Goal: Task Accomplishment & Management: Complete application form

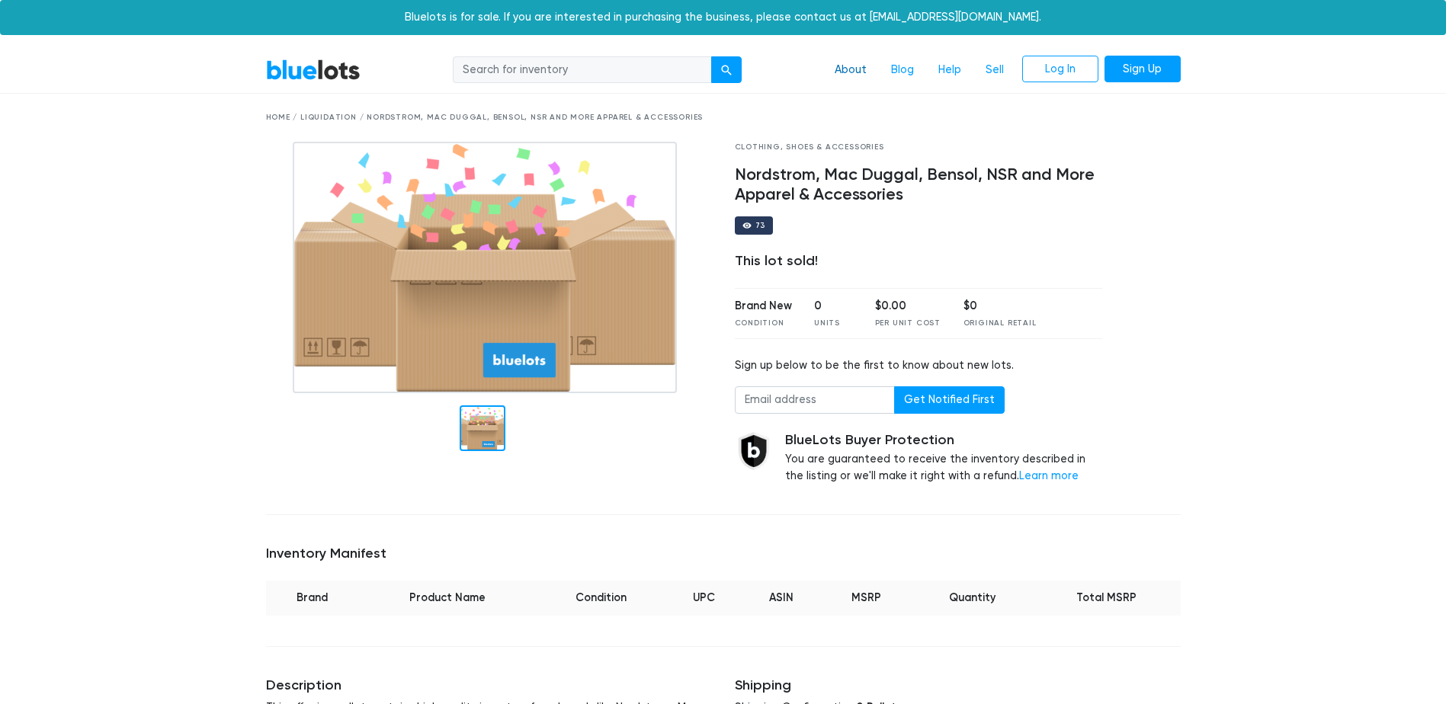
click at [848, 72] on link "About" at bounding box center [851, 70] width 56 height 29
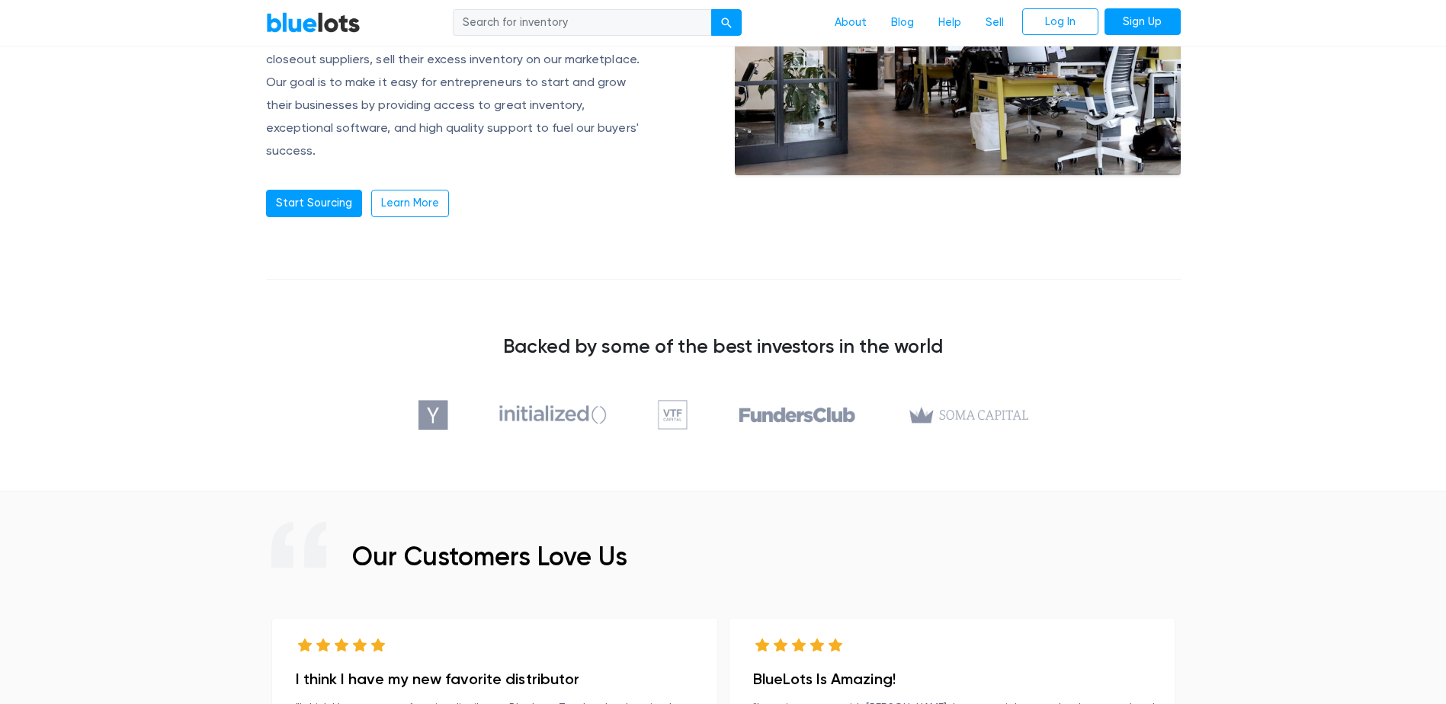
scroll to position [305, 0]
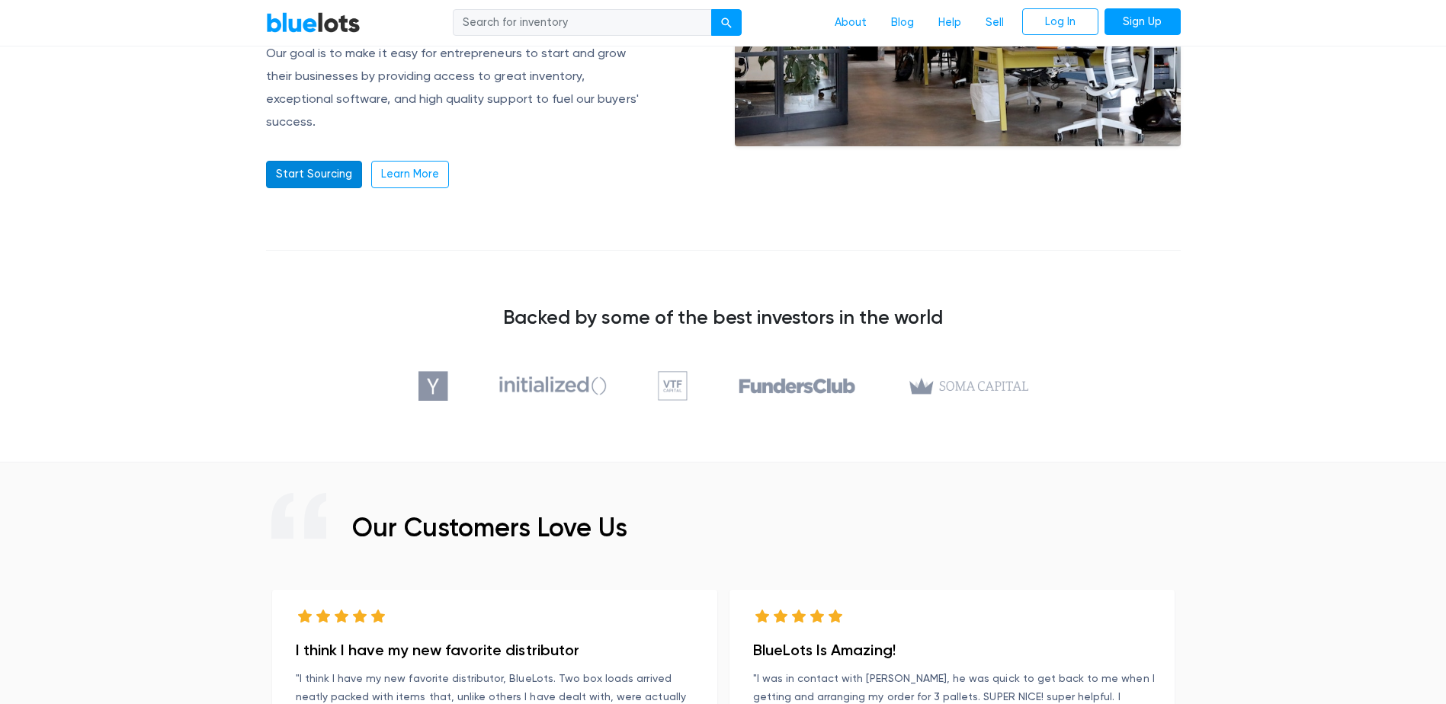
click at [326, 161] on link "Start Sourcing" at bounding box center [314, 174] width 96 height 27
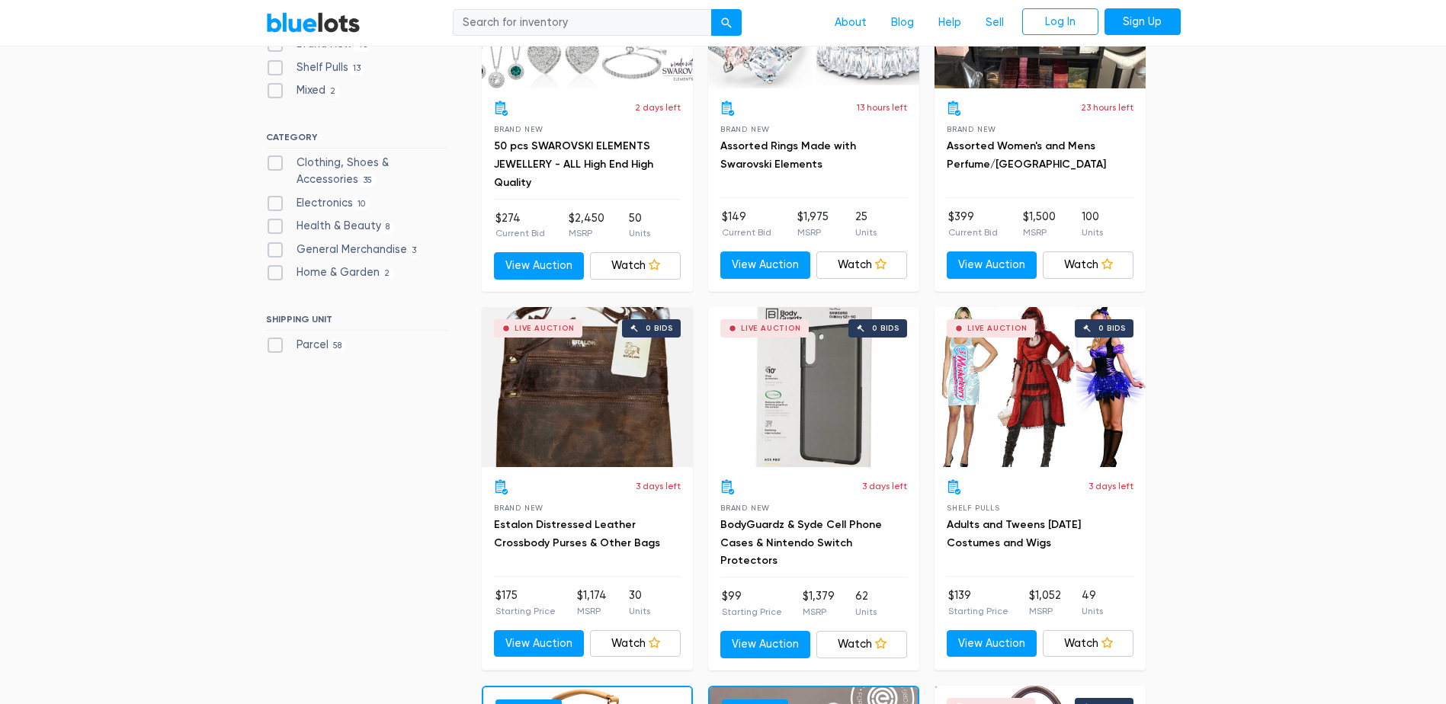
scroll to position [610, 0]
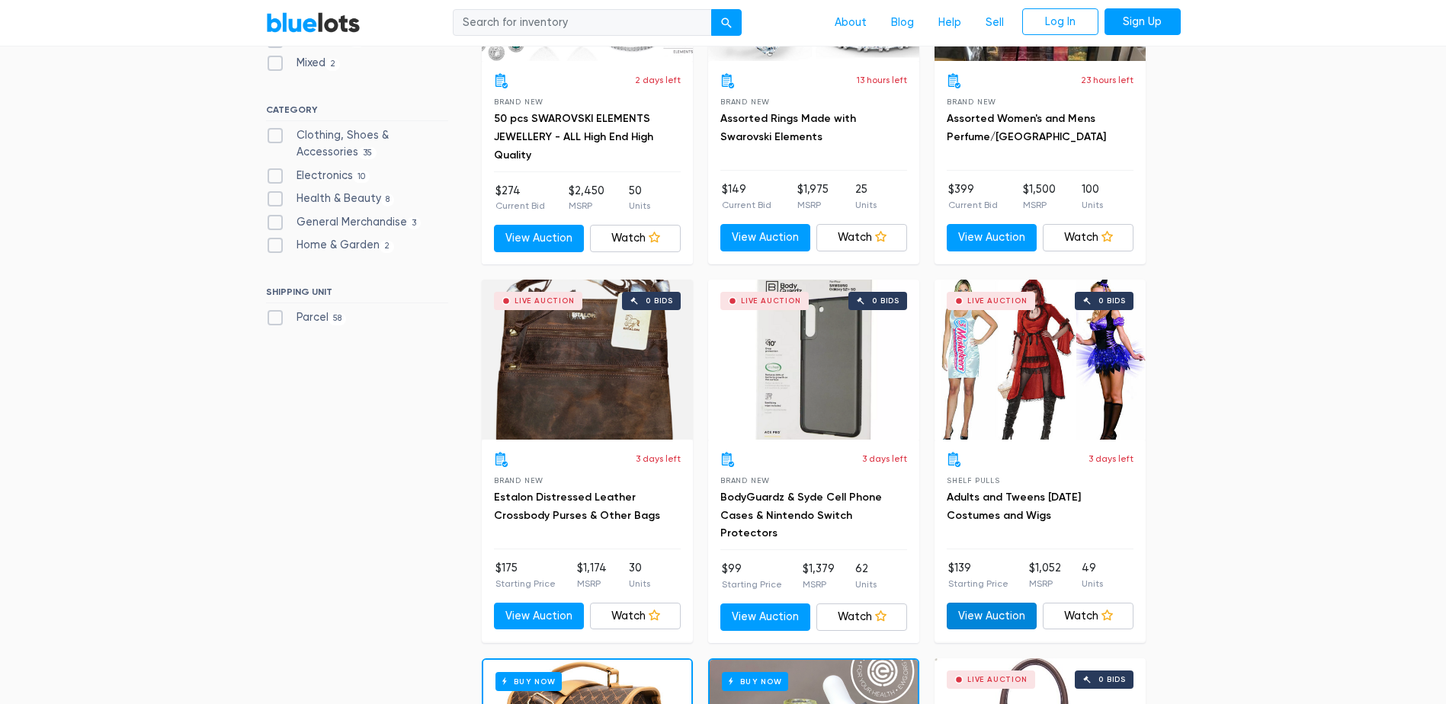
click at [979, 614] on link "View Auction" at bounding box center [992, 616] width 91 height 27
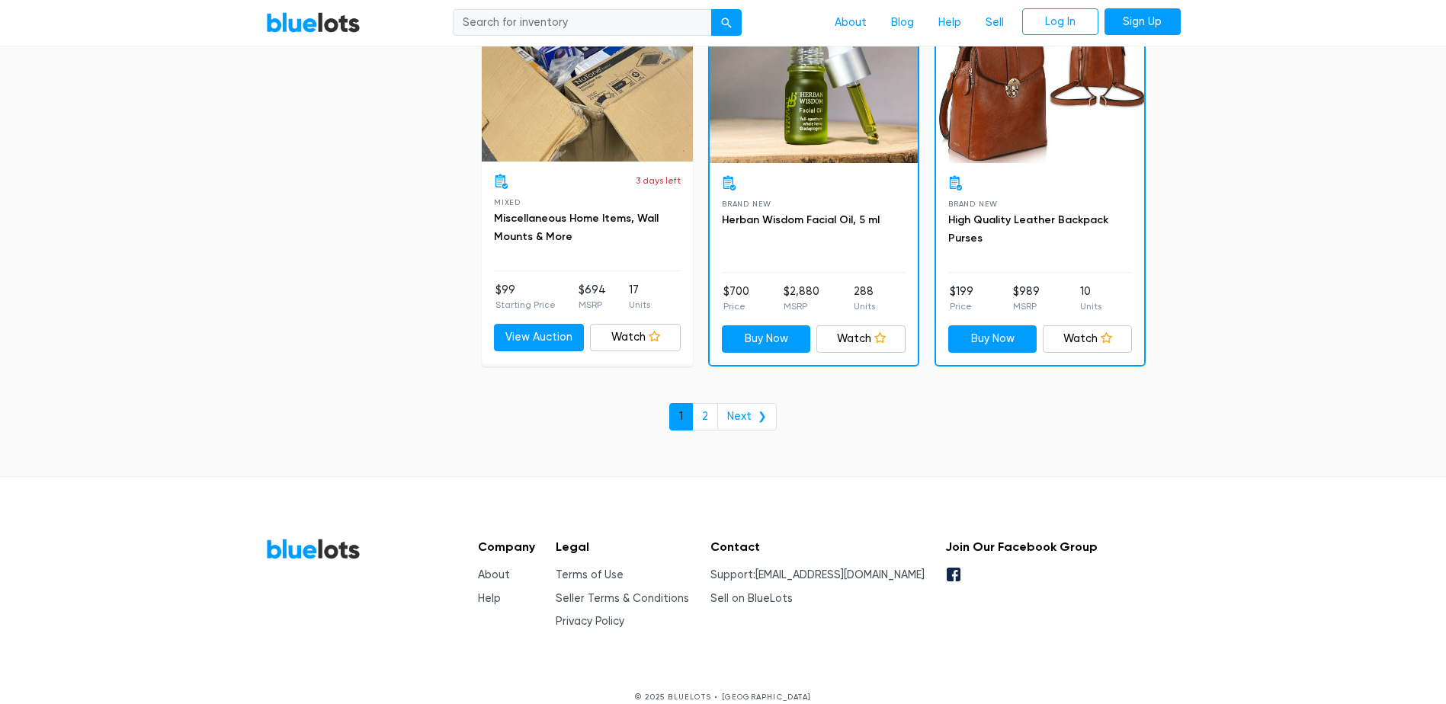
scroll to position [6582, 0]
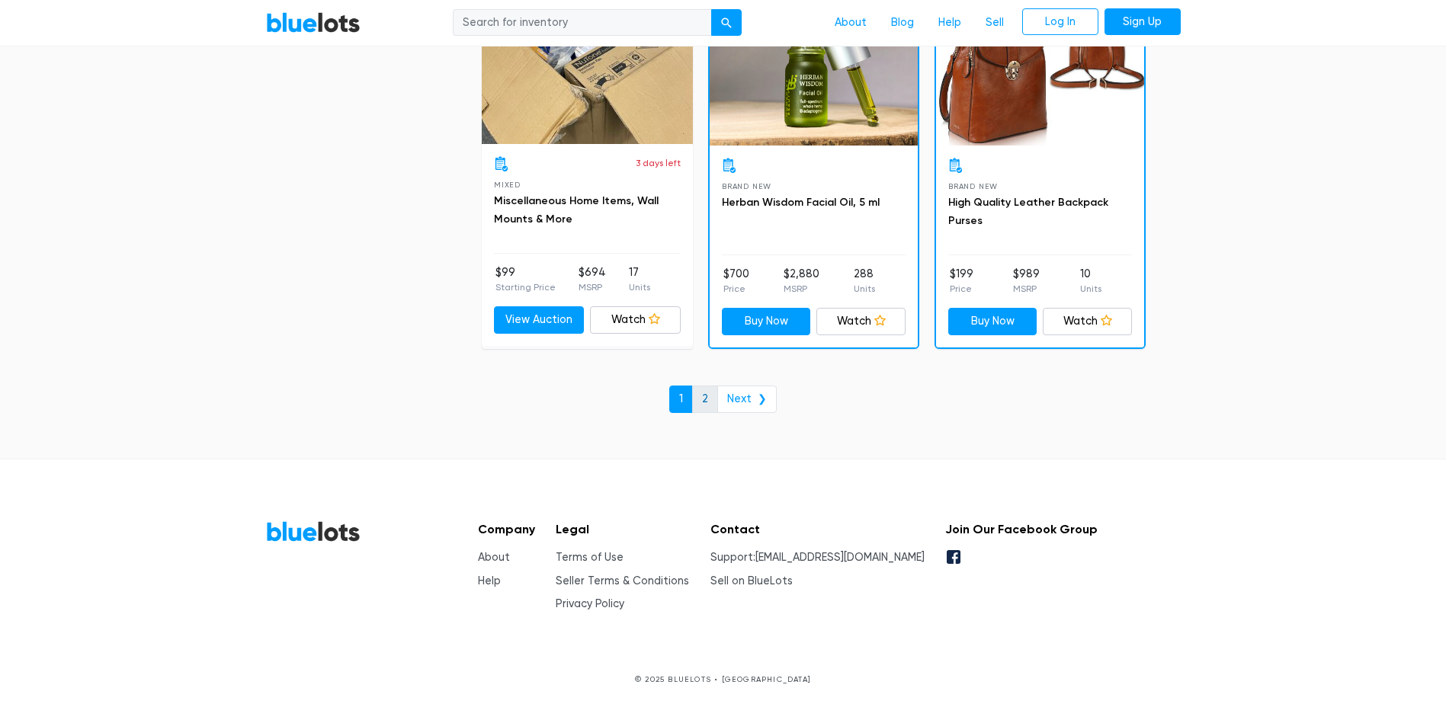
click at [711, 392] on link "2" at bounding box center [705, 399] width 26 height 27
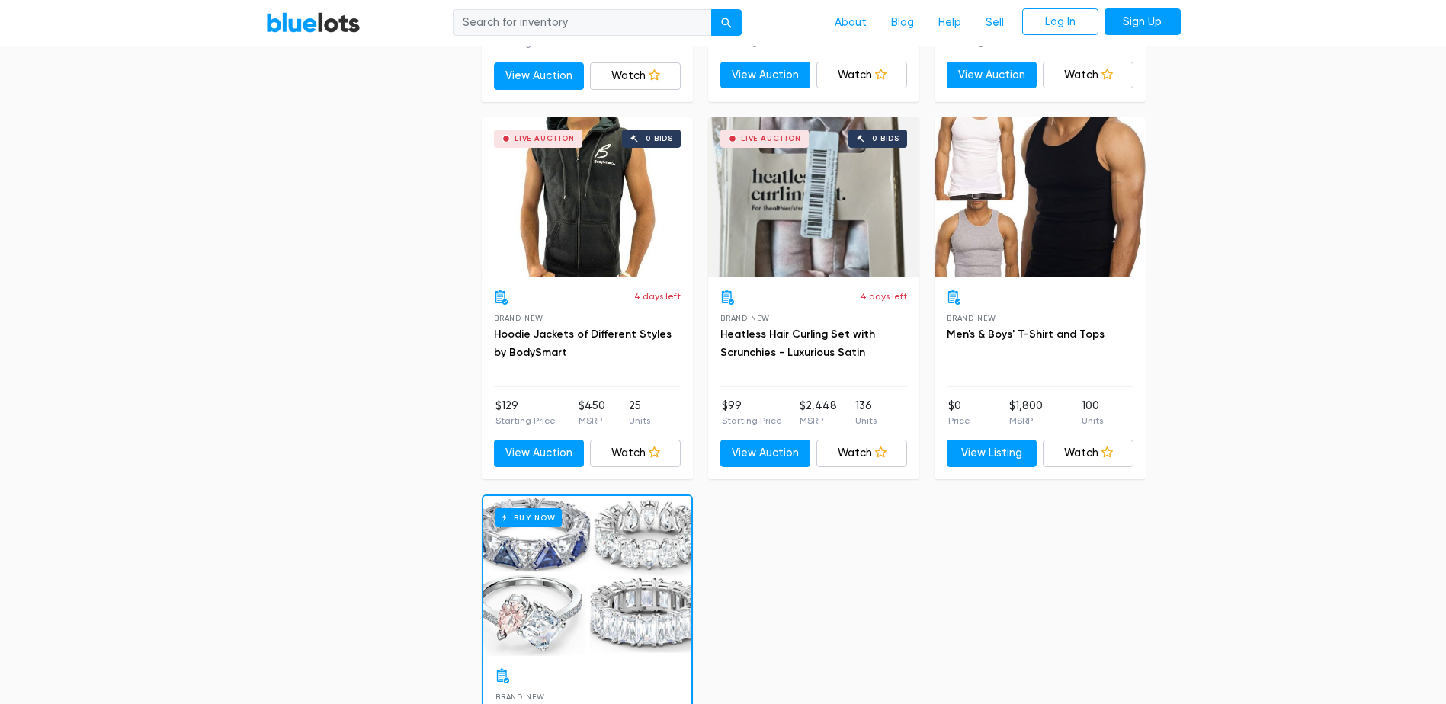
scroll to position [1906, 0]
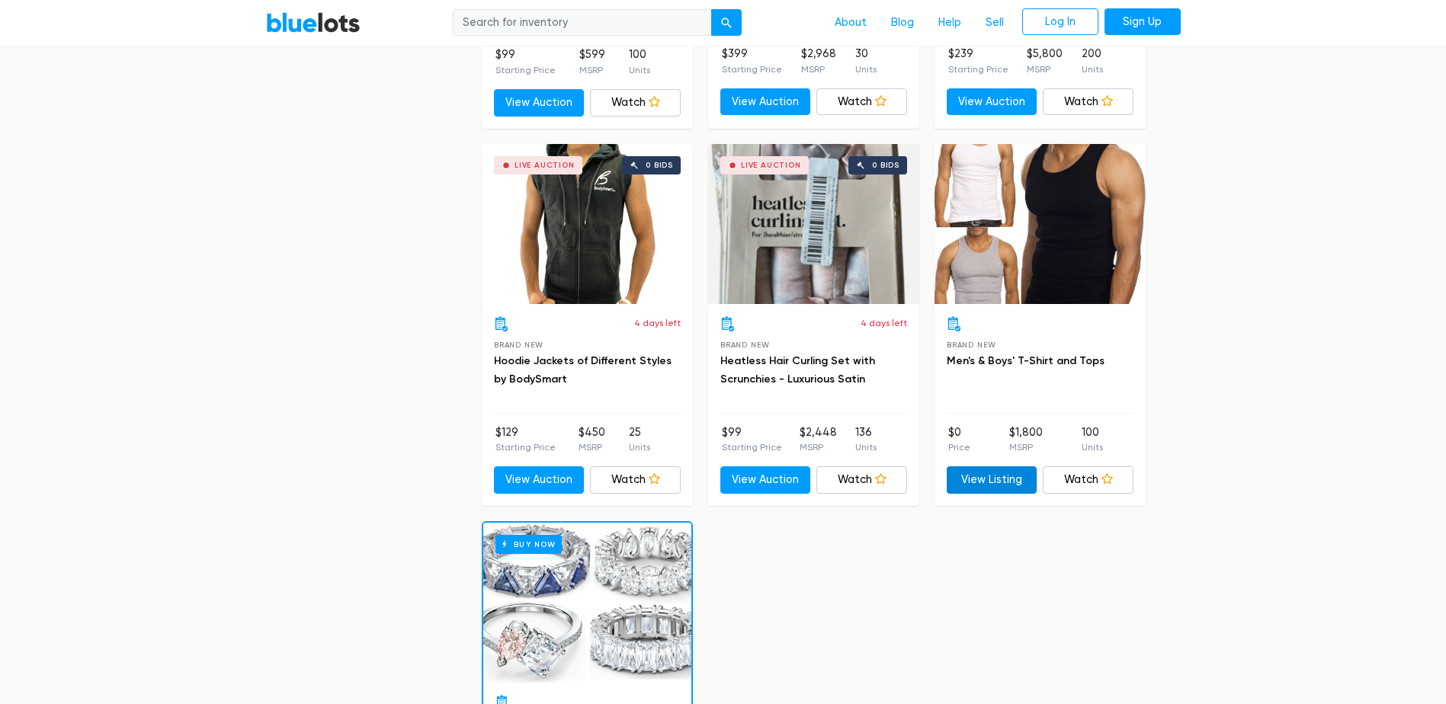
click at [987, 481] on link "View Listing" at bounding box center [992, 480] width 91 height 27
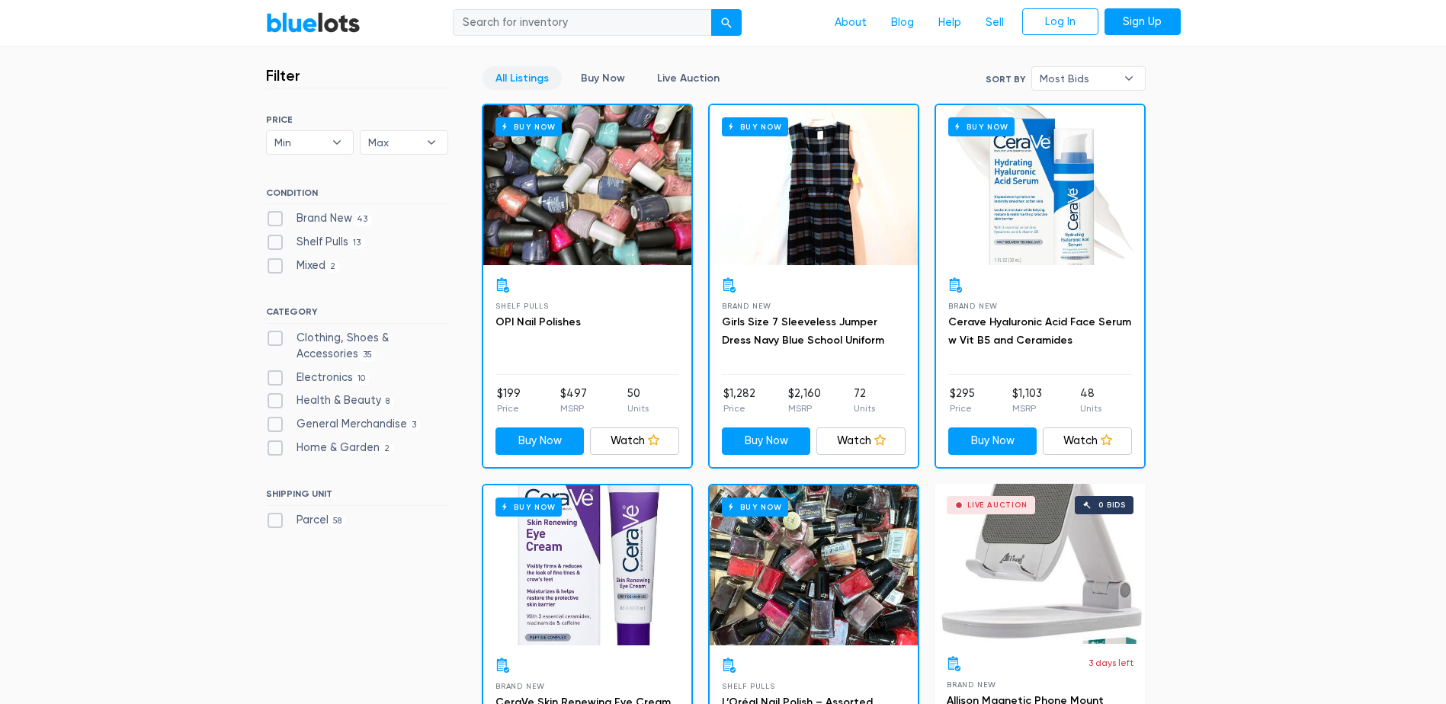
scroll to position [0, 0]
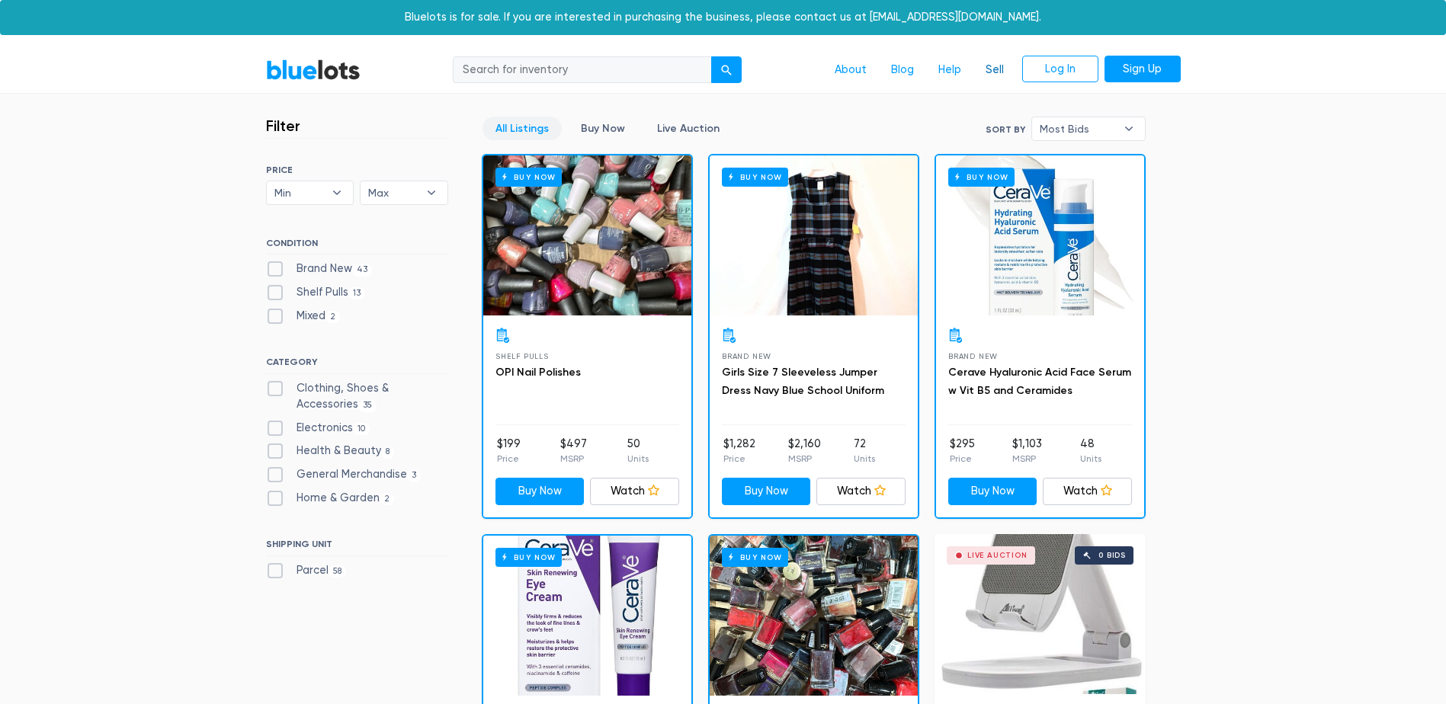
click at [993, 72] on link "Sell" at bounding box center [995, 70] width 43 height 29
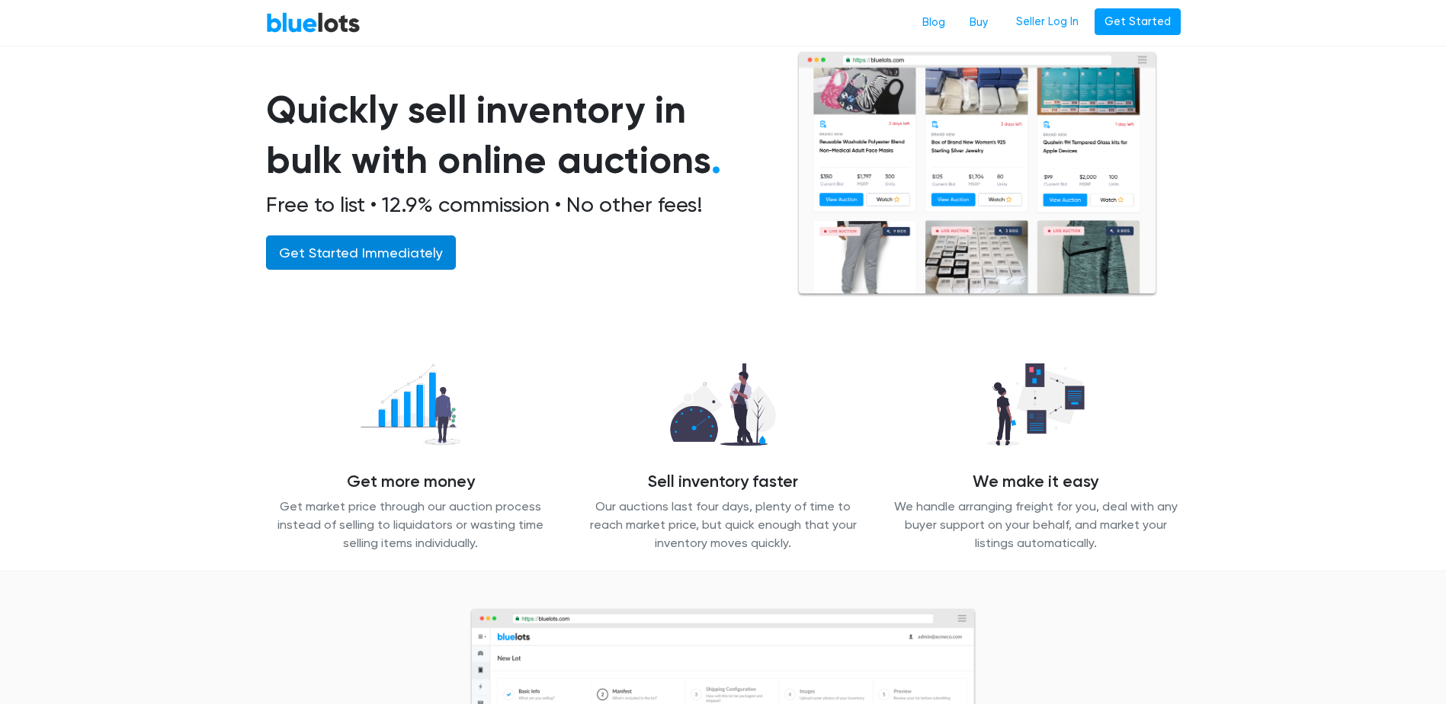
scroll to position [76, 0]
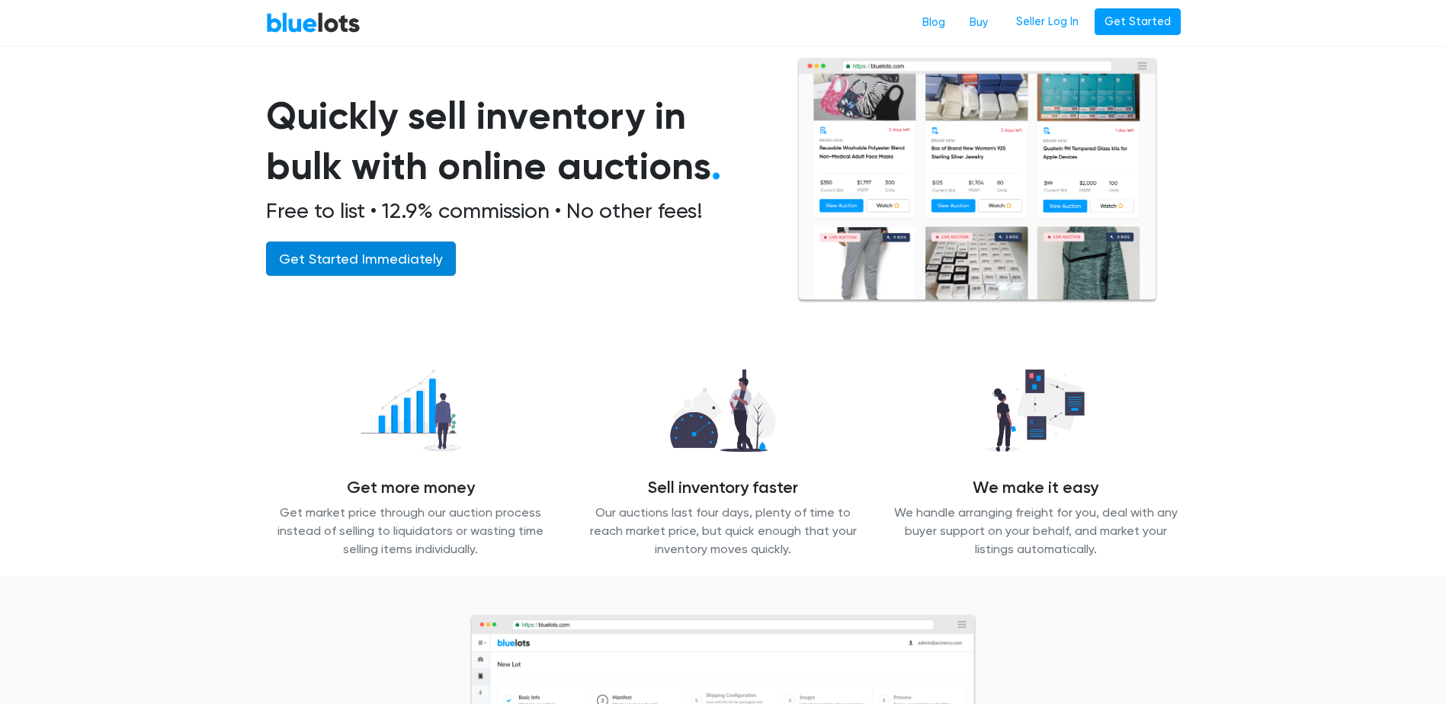
click at [346, 261] on link "Get Started Immediately" at bounding box center [361, 259] width 190 height 34
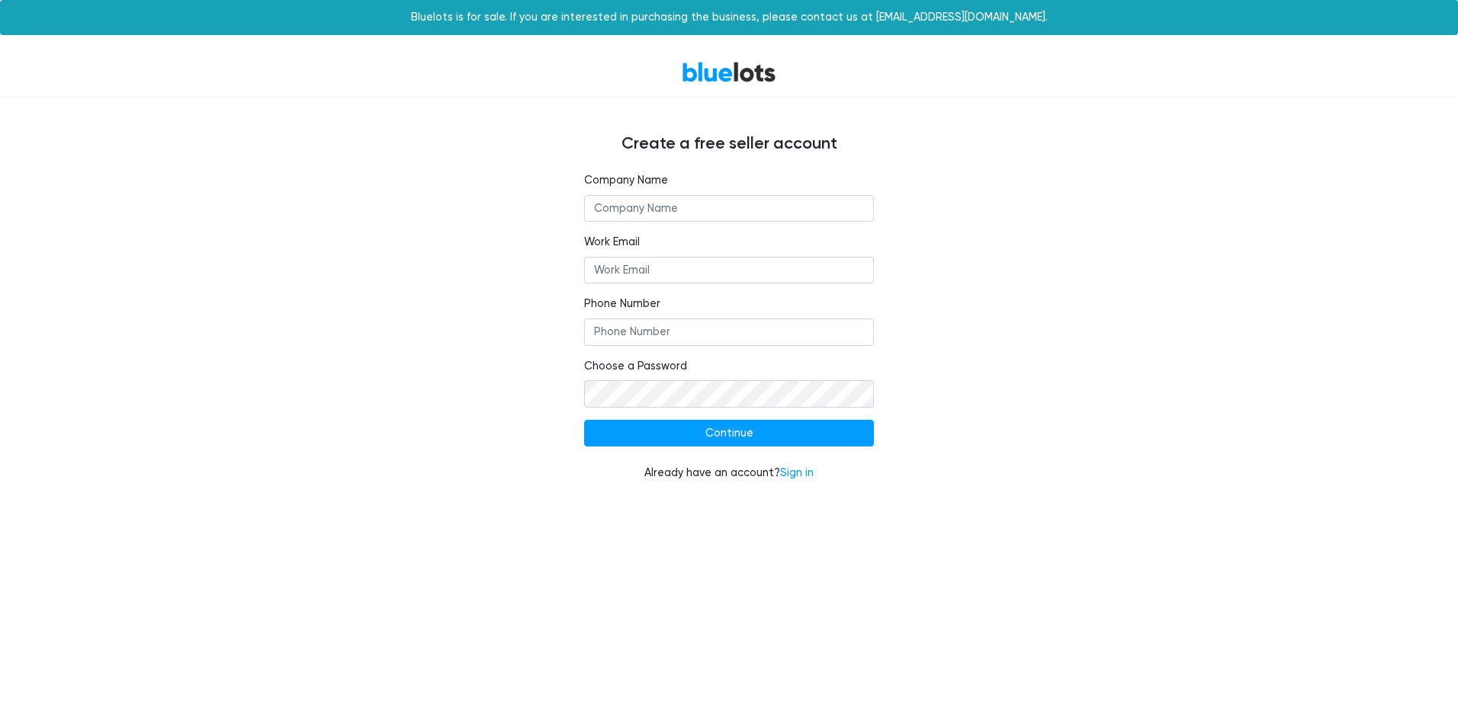
click at [620, 210] on input "text" at bounding box center [729, 208] width 290 height 27
type input "Abebi & Modish"
click at [643, 269] on input "Work Email" at bounding box center [729, 270] width 290 height 27
type input "[EMAIL_ADDRESS][DOMAIN_NAME]"
click at [627, 326] on input "Phone Number" at bounding box center [729, 332] width 290 height 27
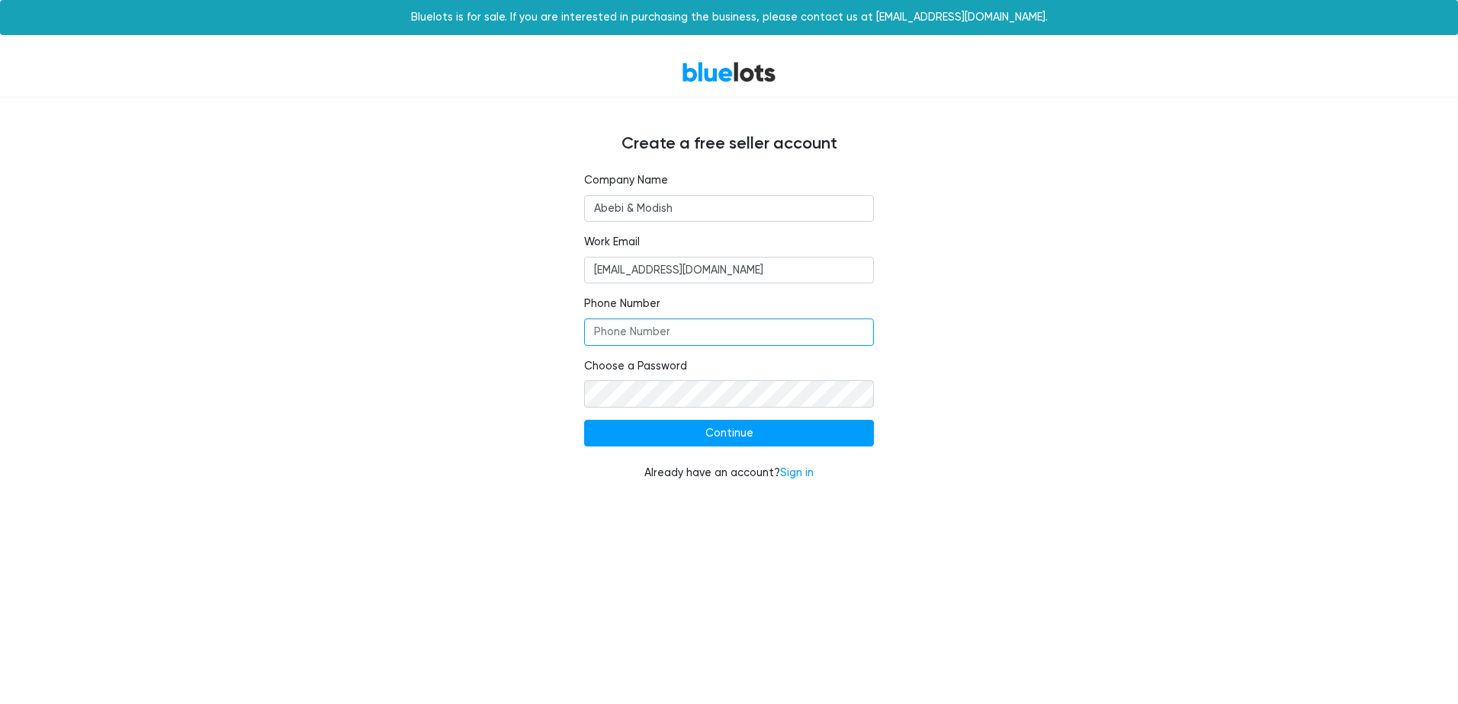
type input "6786992086"
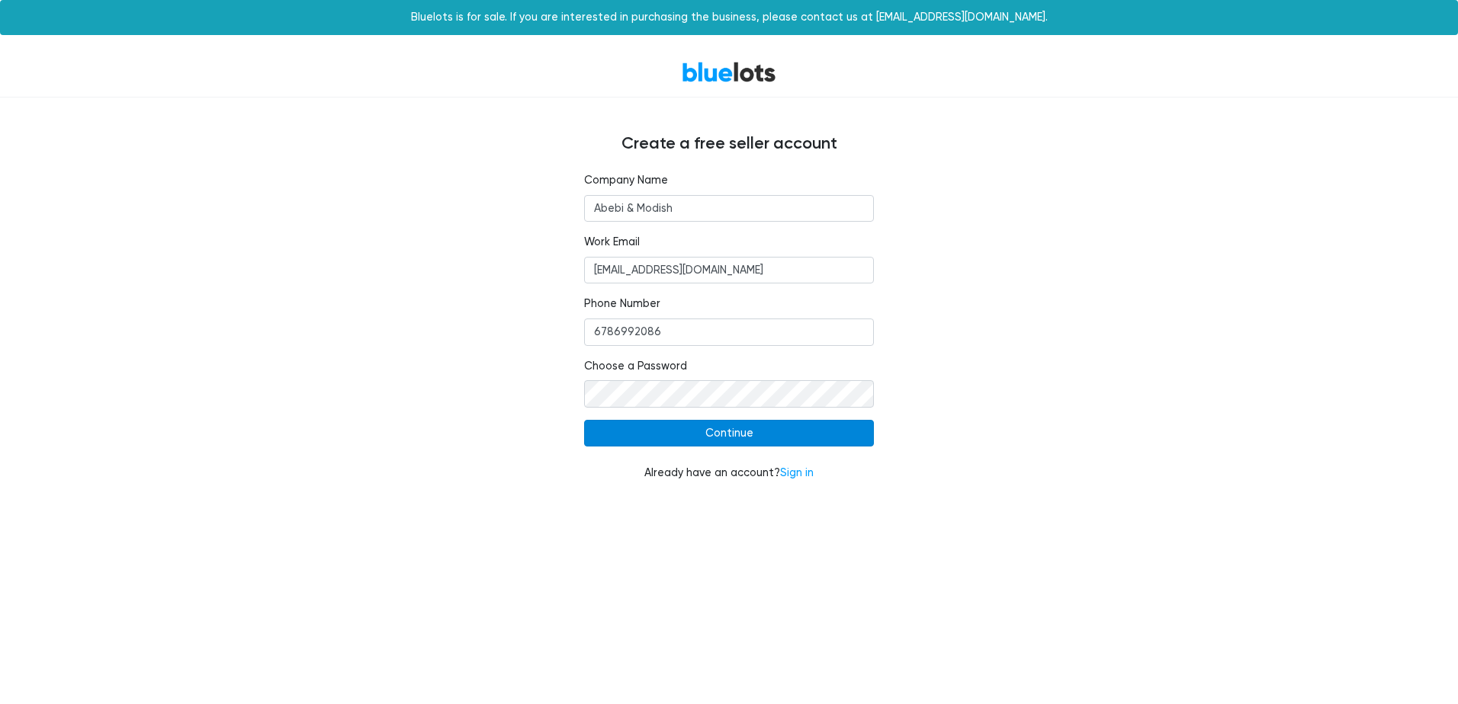
click at [716, 425] on input "Continue" at bounding box center [729, 433] width 290 height 27
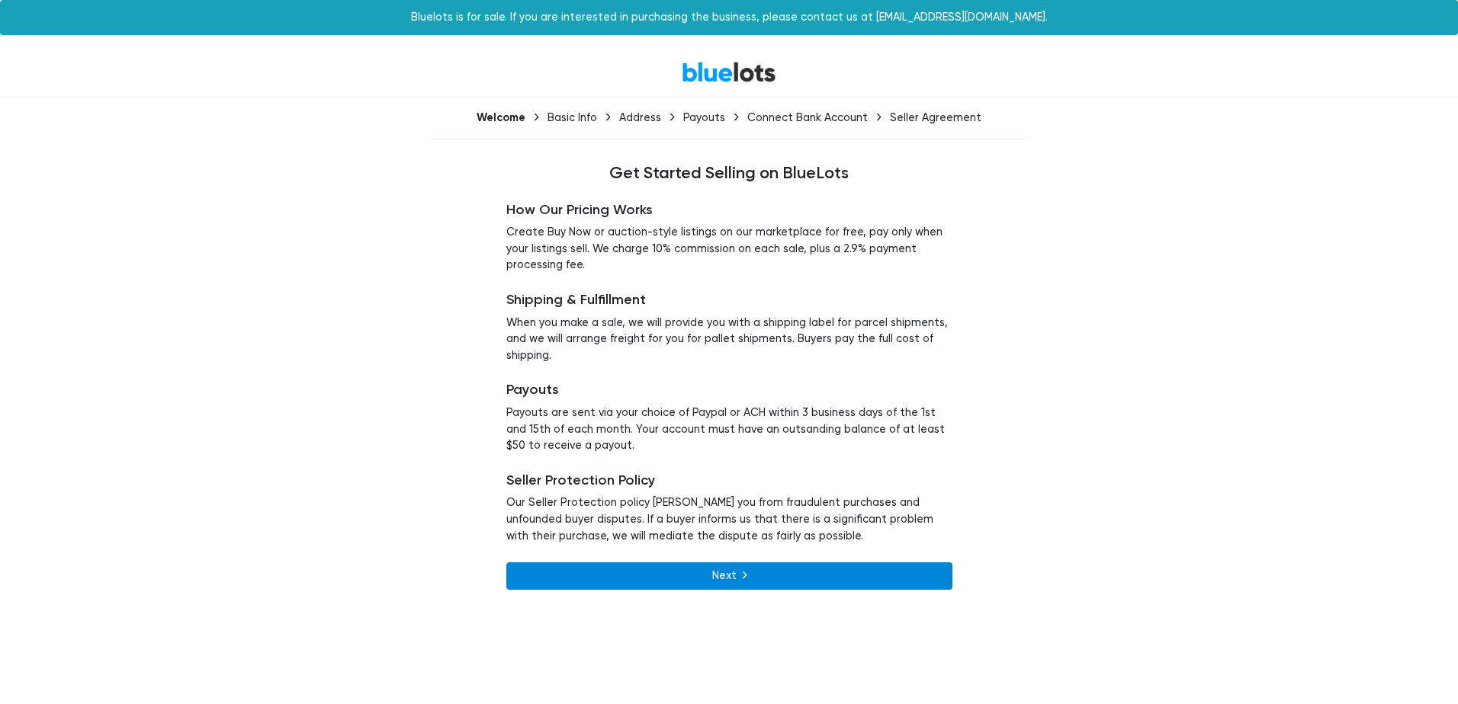
click at [730, 577] on link "Next" at bounding box center [729, 576] width 446 height 27
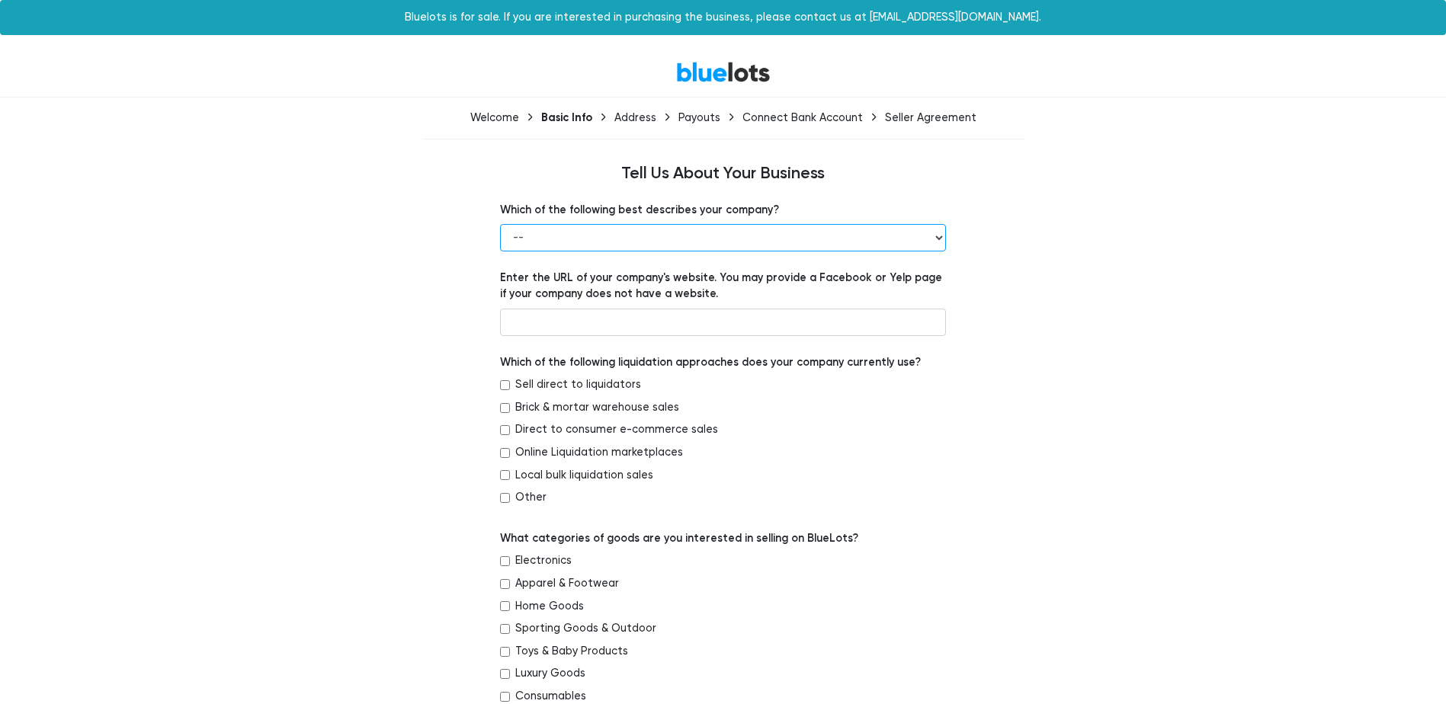
click at [538, 229] on select "-- Retailer Wholesaler Brand or Manufacturer Liquidator 3PL Other" at bounding box center [723, 237] width 446 height 27
click at [500, 224] on select "-- Retailer Wholesaler Brand or Manufacturer Liquidator 3PL Other" at bounding box center [723, 237] width 446 height 27
click at [548, 236] on select "-- Retailer Wholesaler Brand or Manufacturer Liquidator 3PL Other" at bounding box center [723, 237] width 446 height 27
select select "Brand or Manufacturer"
click at [500, 224] on select "-- Retailer Wholesaler Brand or Manufacturer Liquidator 3PL Other" at bounding box center [723, 237] width 446 height 27
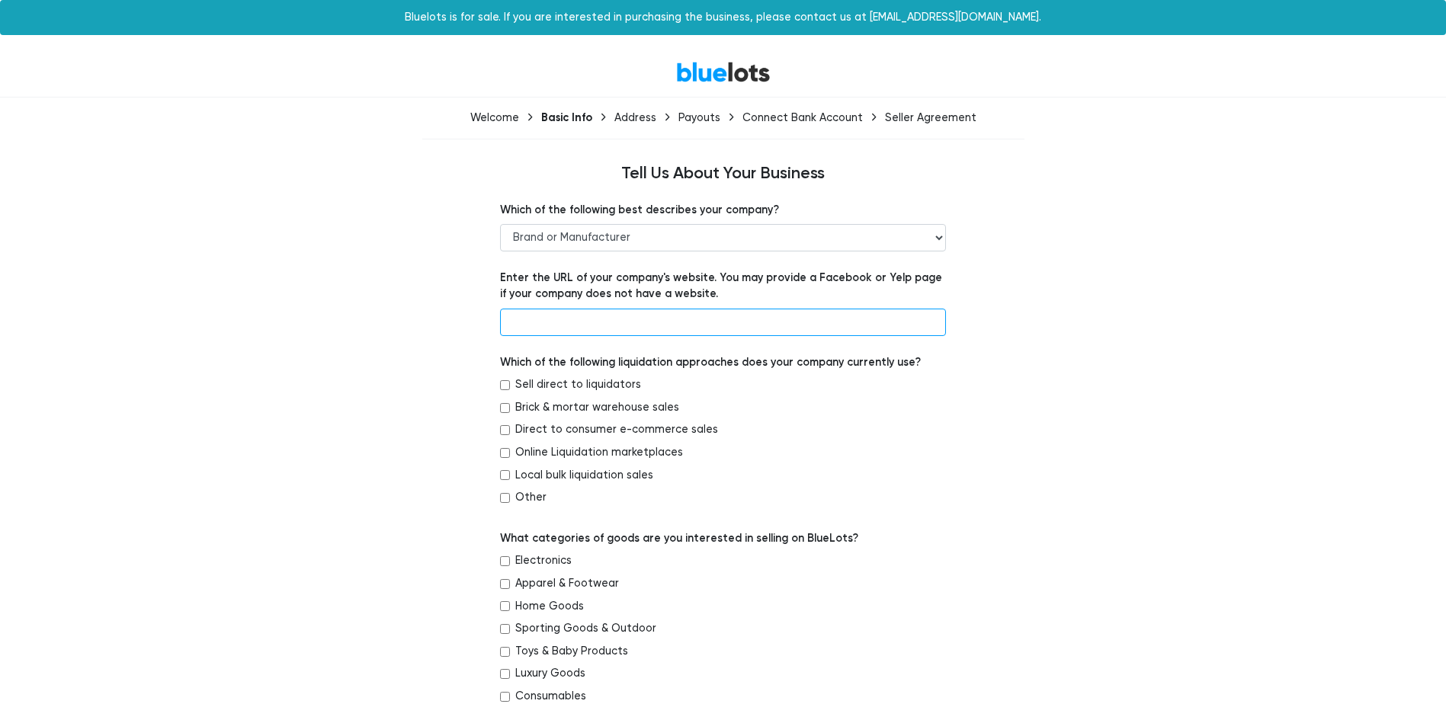
click at [541, 317] on input "text" at bounding box center [723, 322] width 446 height 27
click at [516, 315] on input "text" at bounding box center [723, 322] width 446 height 27
type input "www.abebiandmodish.com"
click at [505, 496] on input "Other" at bounding box center [505, 498] width 10 height 10
checkbox input "true"
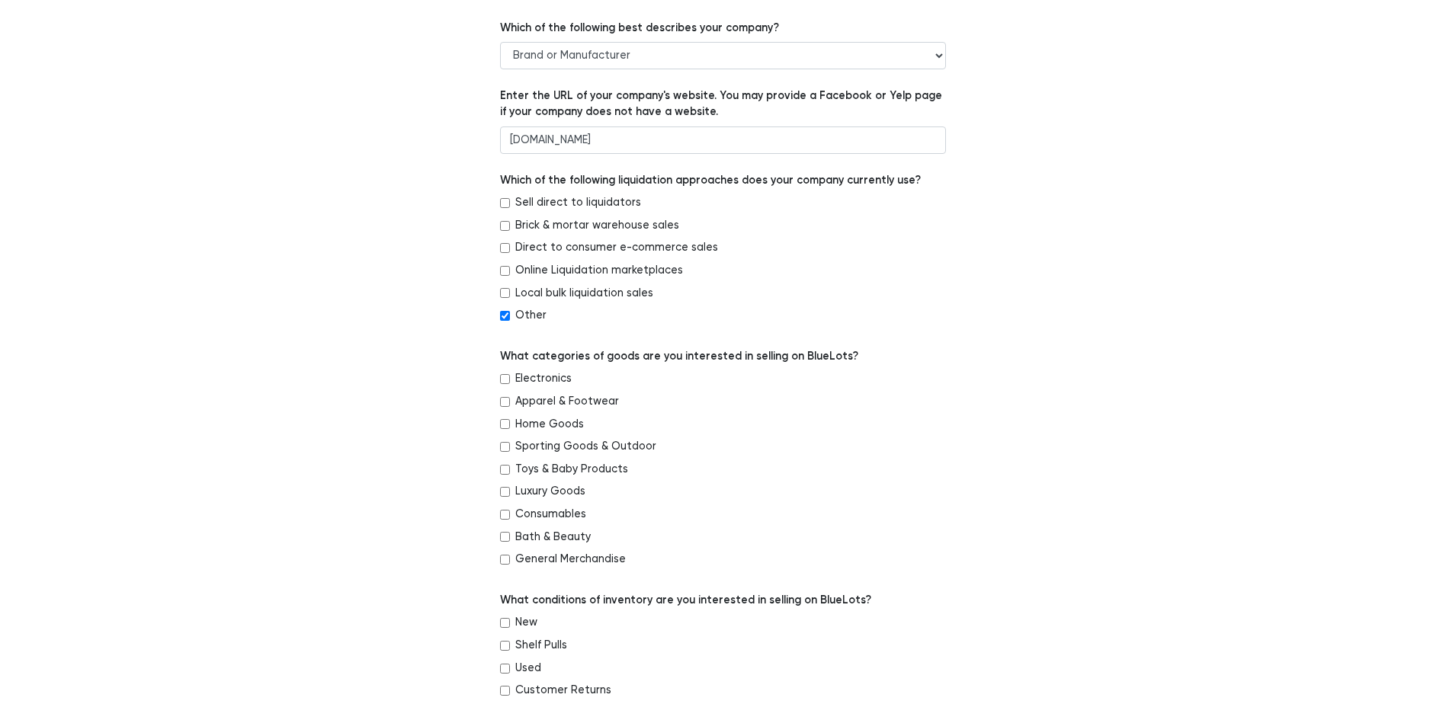
scroll to position [381, 0]
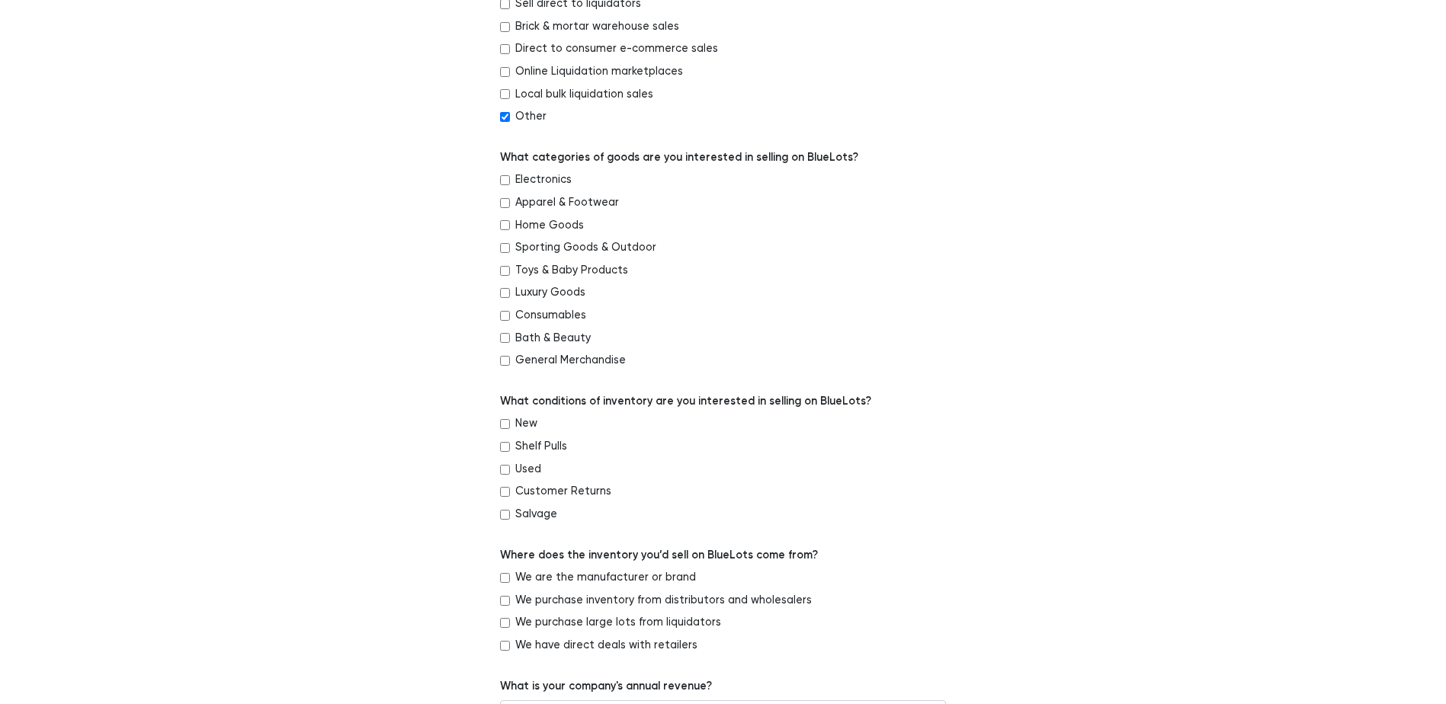
click at [503, 201] on input "Apparel & Footwear" at bounding box center [505, 203] width 10 height 10
checkbox input "true"
click at [502, 425] on input "New" at bounding box center [505, 424] width 10 height 10
checkbox input "true"
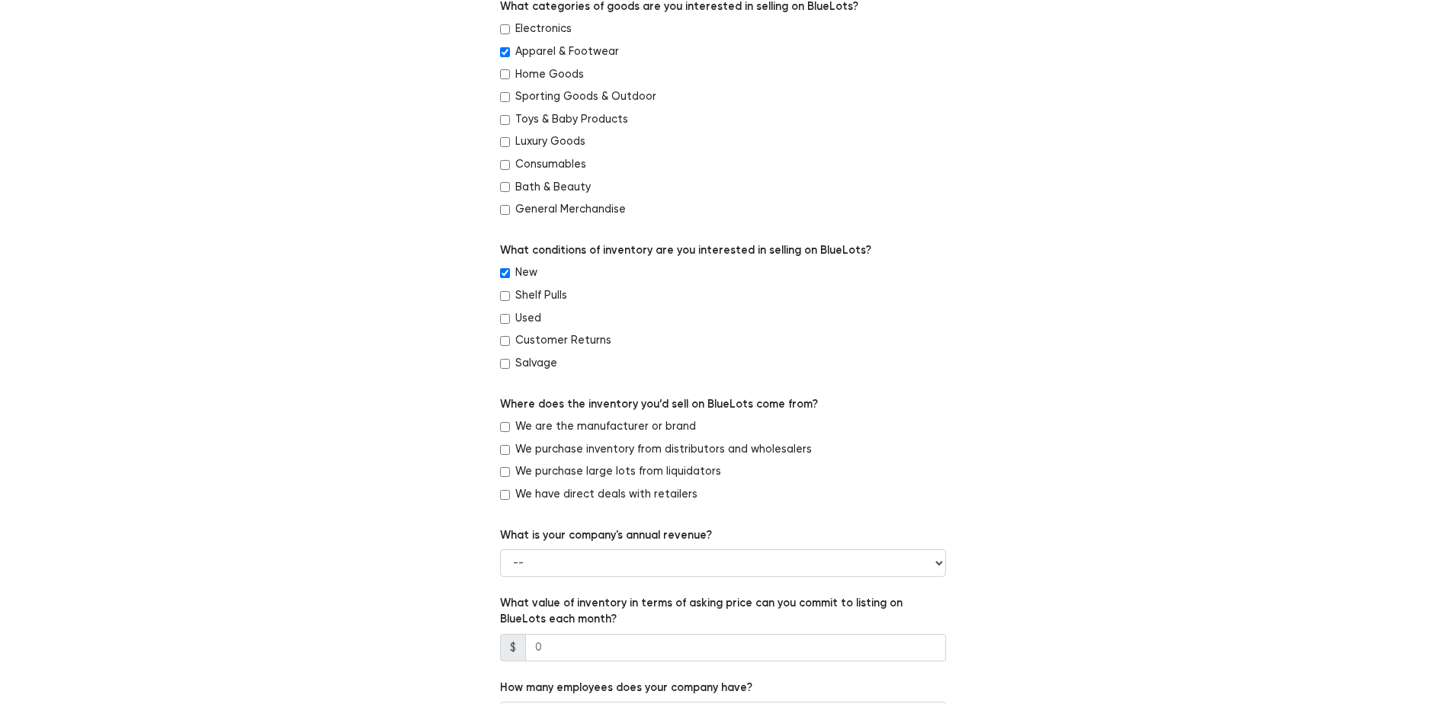
scroll to position [534, 0]
click at [504, 425] on input "We are the manufacturer or brand" at bounding box center [505, 426] width 10 height 10
checkbox input "true"
click at [617, 565] on select "-- Less than $100,000 $100,000 to $500,000 $500,000 to $1,000,000 $1,000,000 to…" at bounding box center [723, 561] width 446 height 27
select select "Less than $100,000"
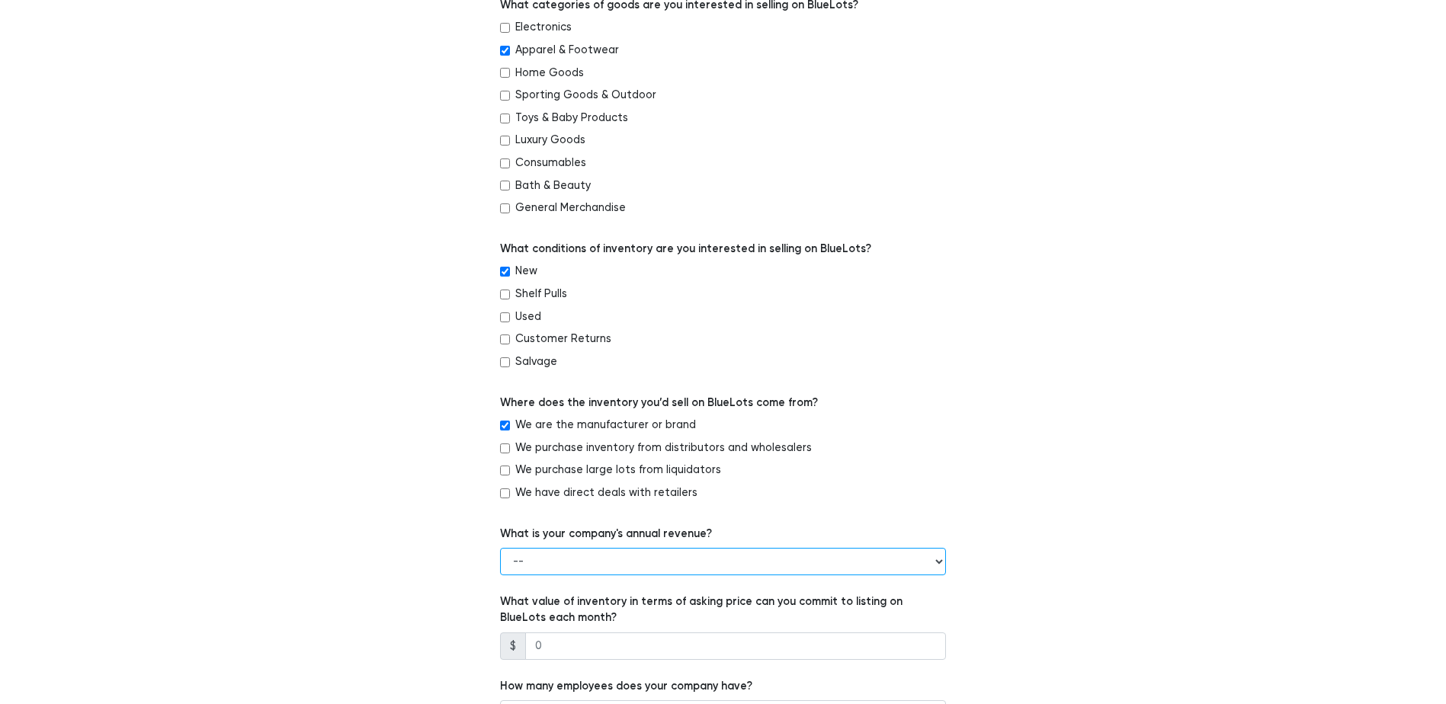
click at [500, 548] on select "-- Less than $100,000 $100,000 to $500,000 $500,000 to $1,000,000 $1,000,000 to…" at bounding box center [723, 561] width 446 height 27
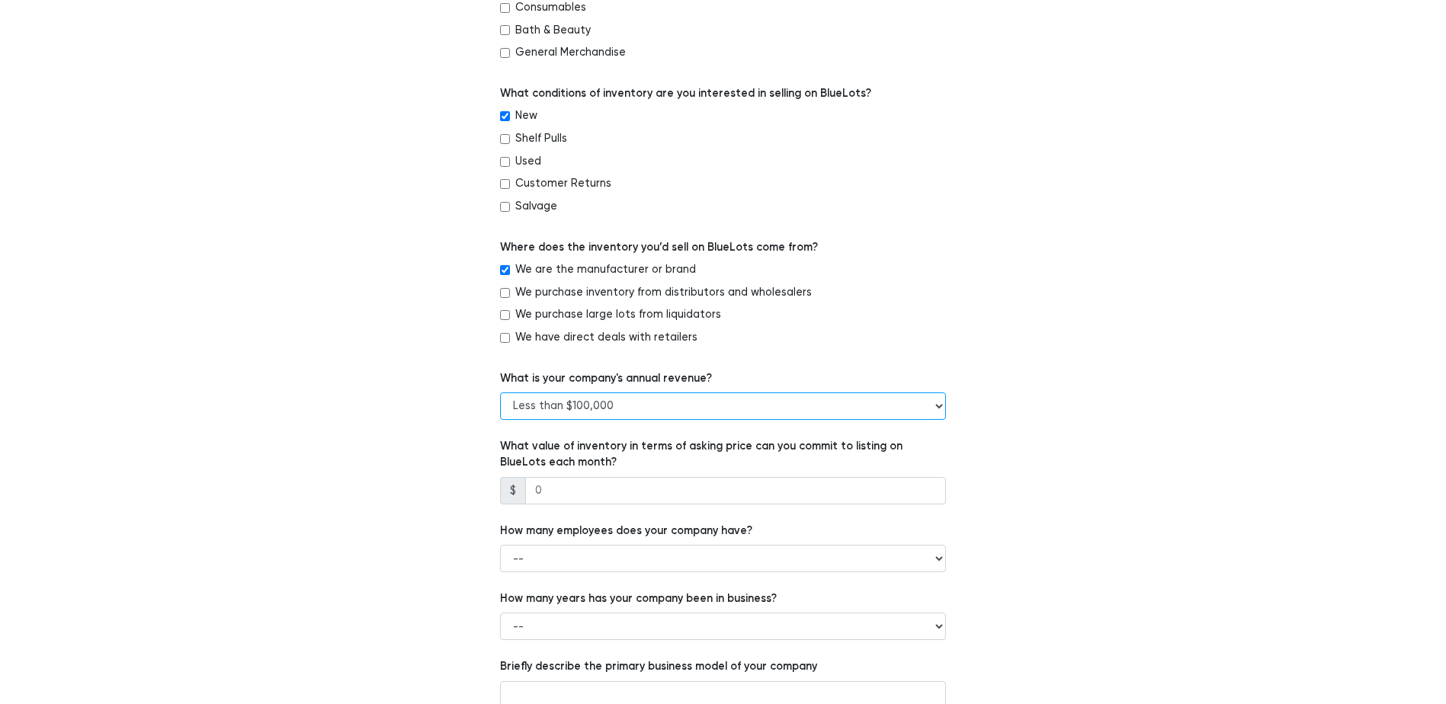
scroll to position [762, 0]
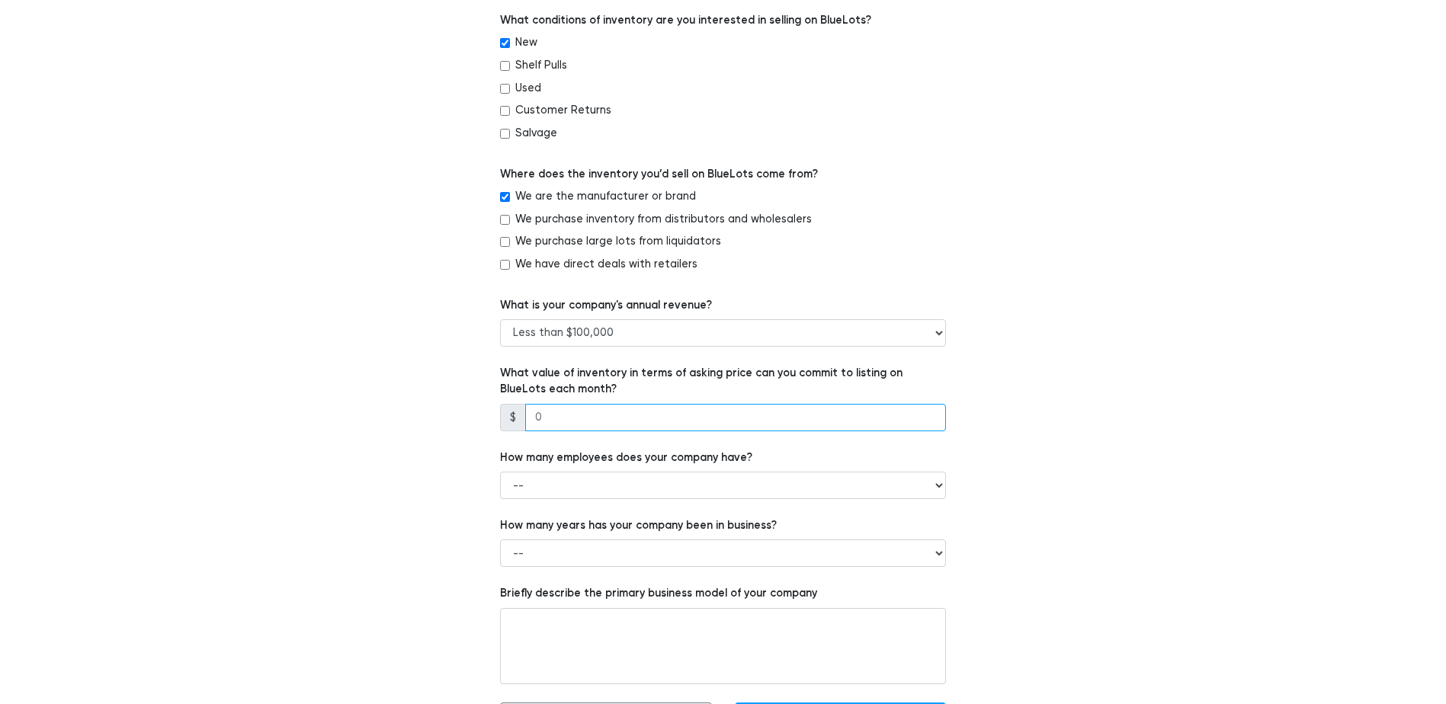
click at [561, 421] on input "number" at bounding box center [735, 417] width 421 height 27
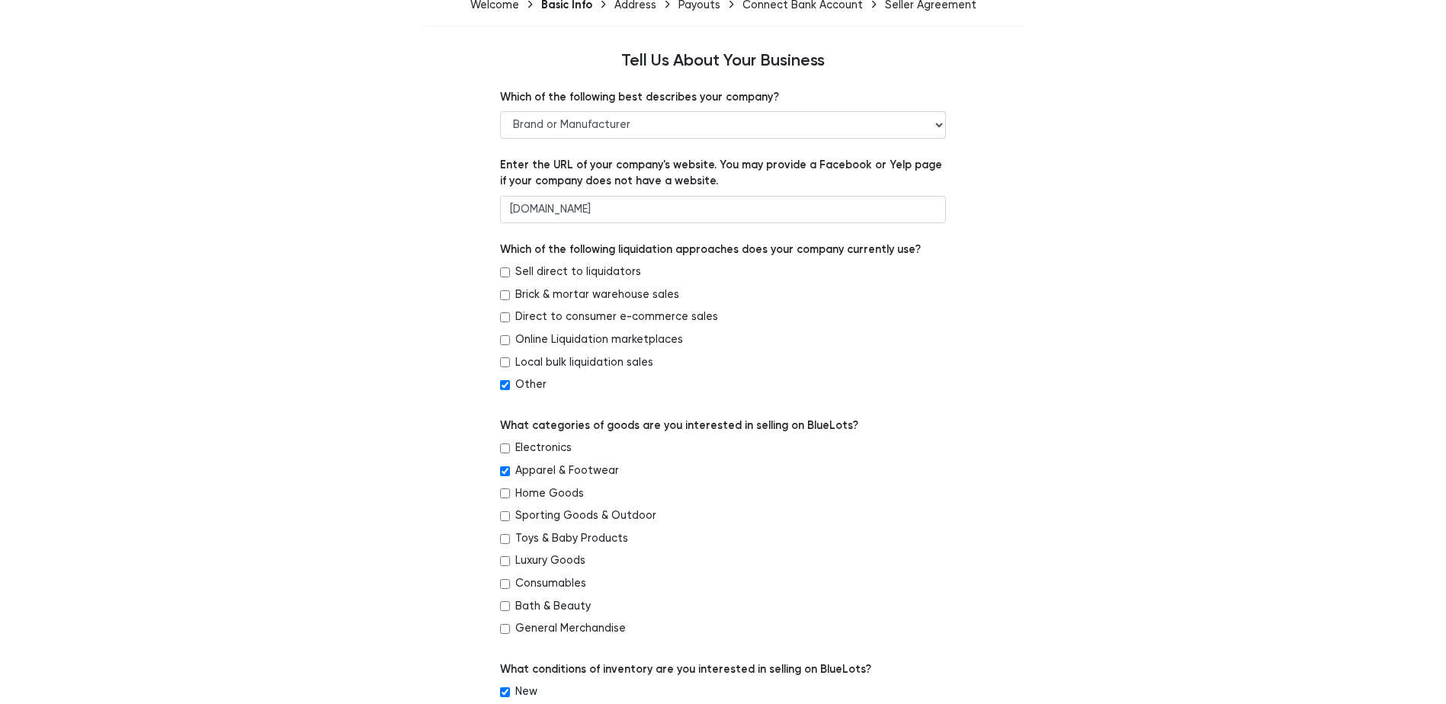
scroll to position [0, 0]
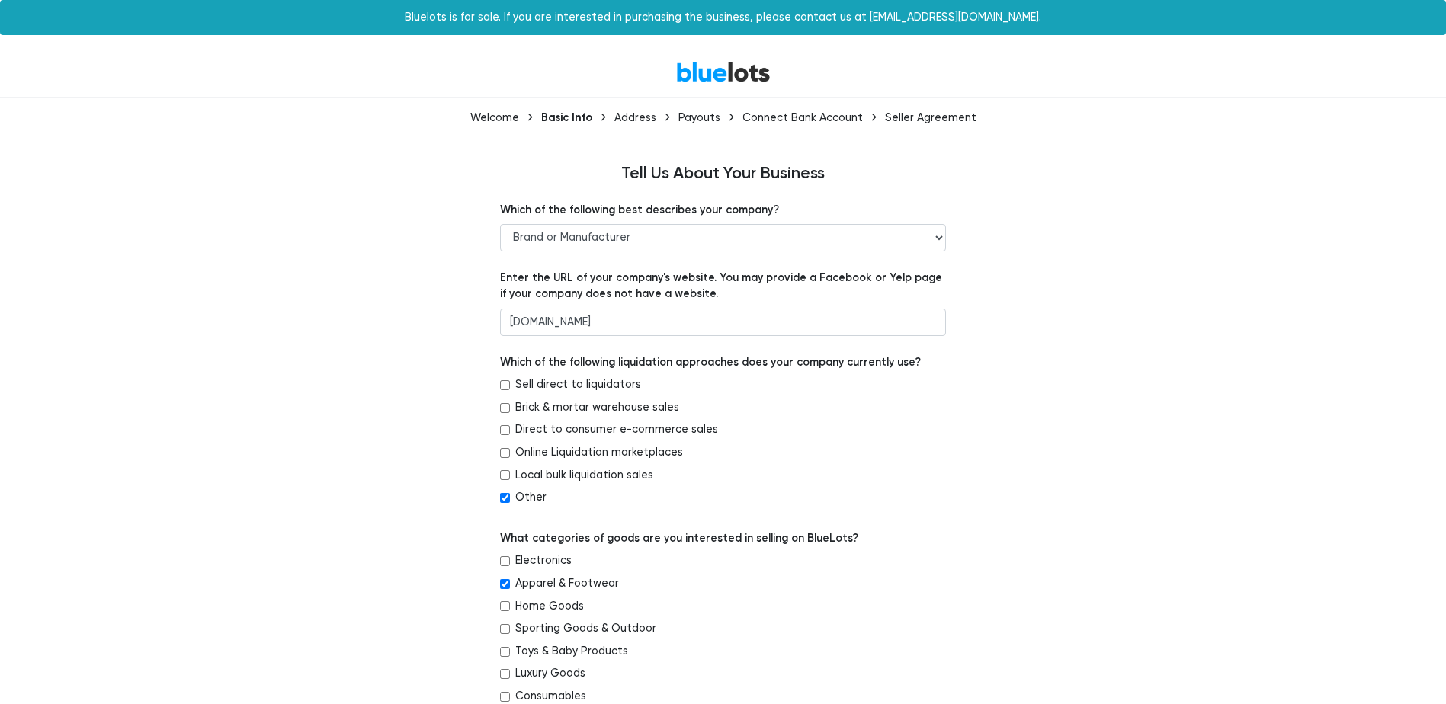
click at [722, 75] on link "BlueLots" at bounding box center [723, 72] width 95 height 22
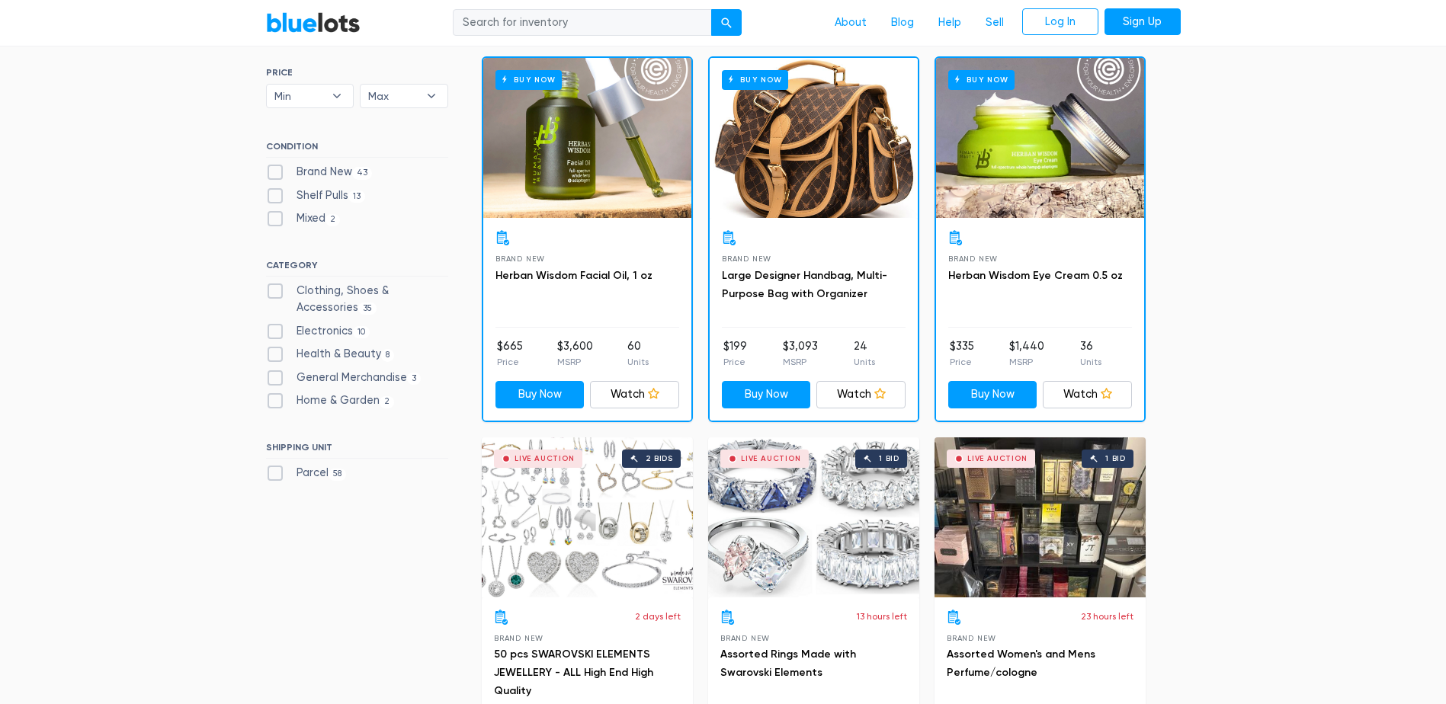
scroll to position [457, 0]
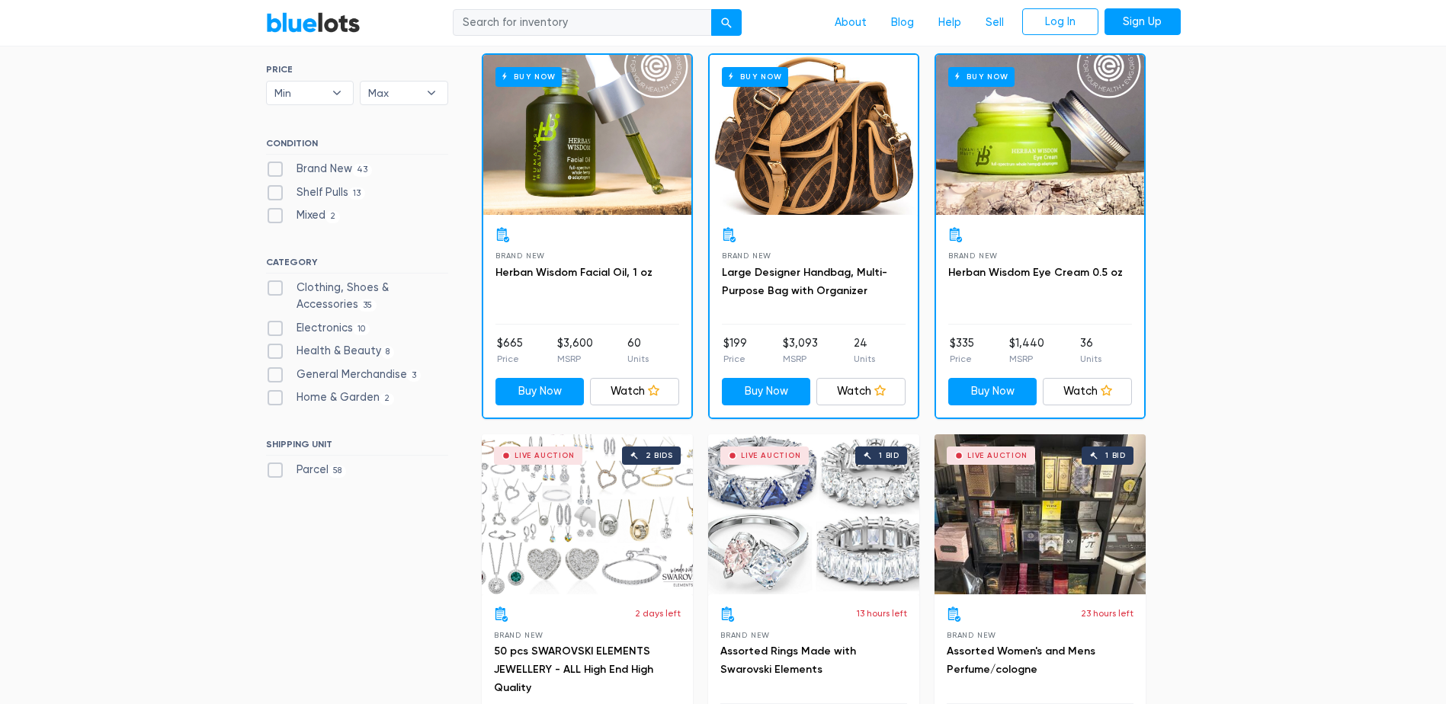
click at [278, 286] on label "Clothing, Shoes & Accessories 35" at bounding box center [357, 296] width 182 height 33
click at [276, 286] on Accessories"] "Clothing, Shoes & Accessories 35" at bounding box center [271, 285] width 10 height 10
checkbox Accessories"] "true"
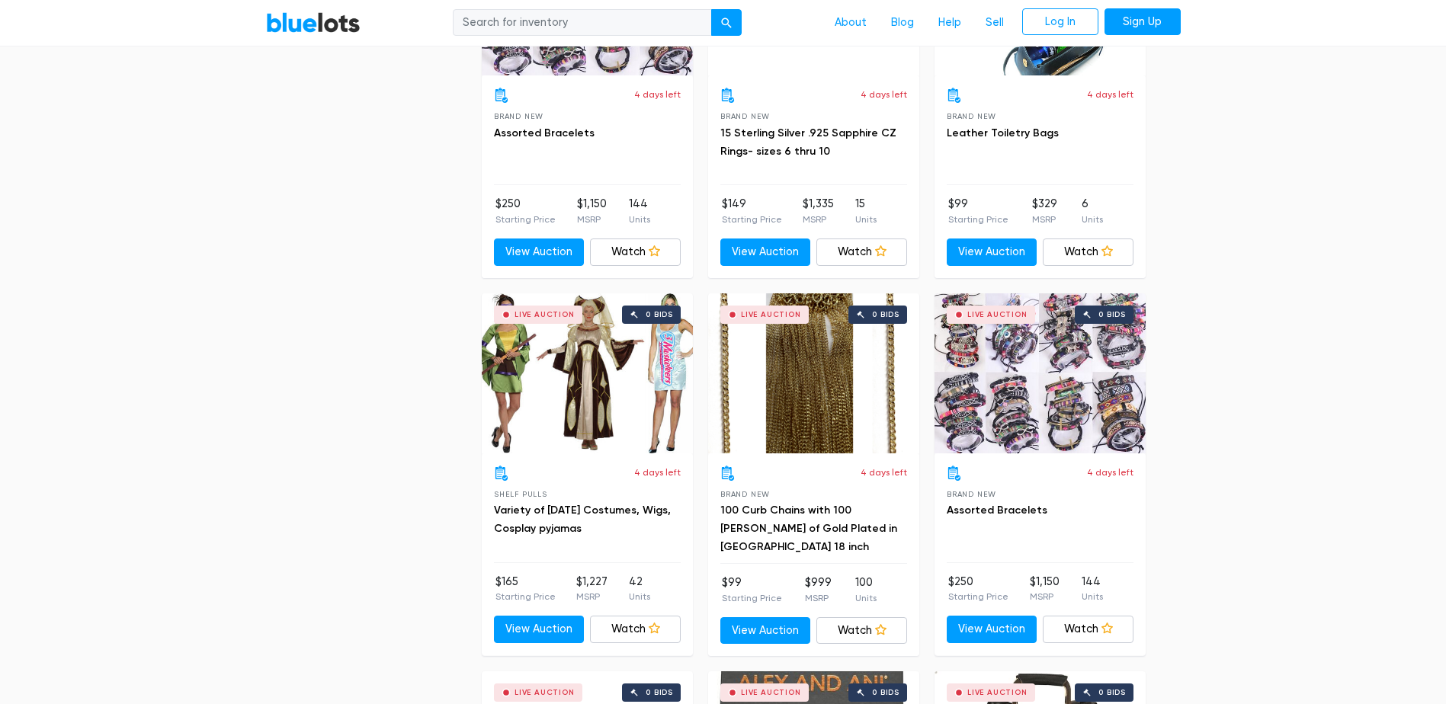
scroll to position [3765, 0]
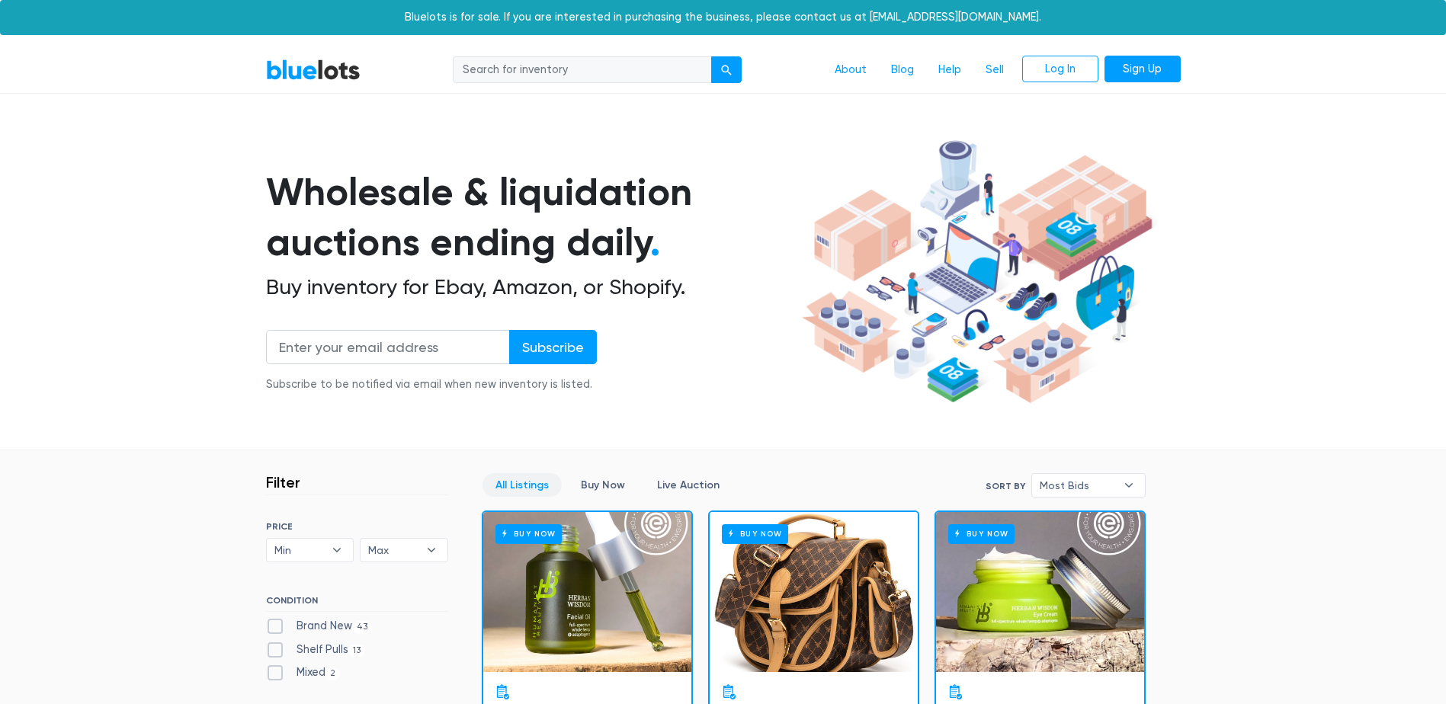
scroll to position [6579, 0]
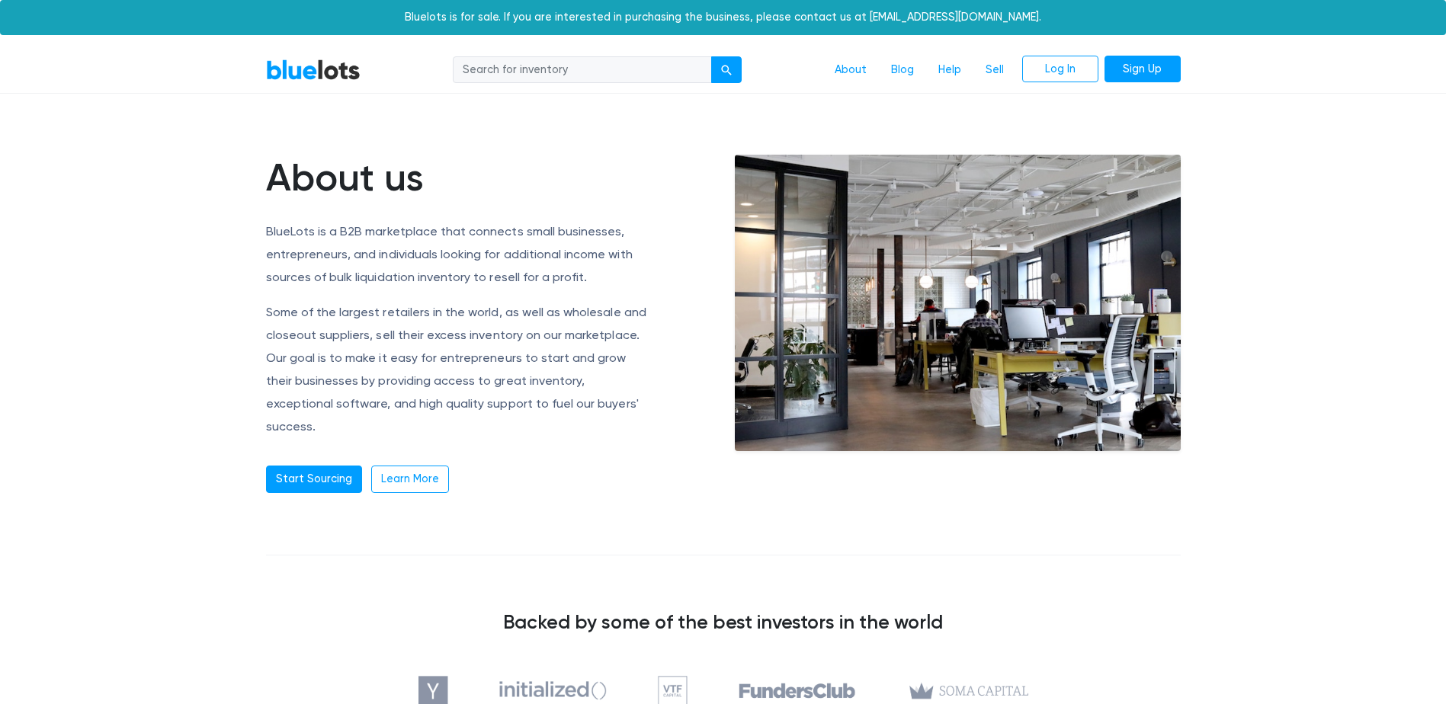
scroll to position [305, 0]
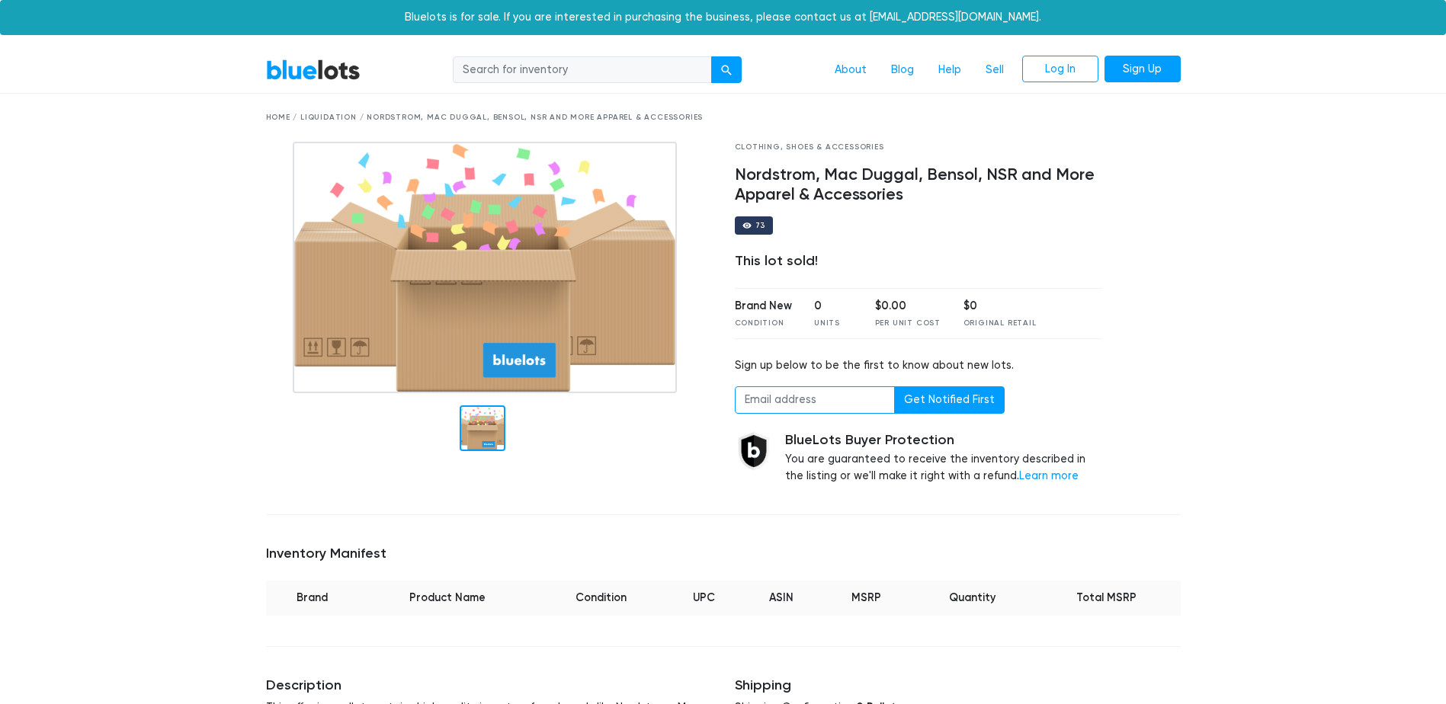
click at [839, 403] on input "email" at bounding box center [815, 400] width 160 height 27
type input "wkaryn852@gmail.com"
click at [917, 408] on button "Get Notified First" at bounding box center [949, 400] width 111 height 27
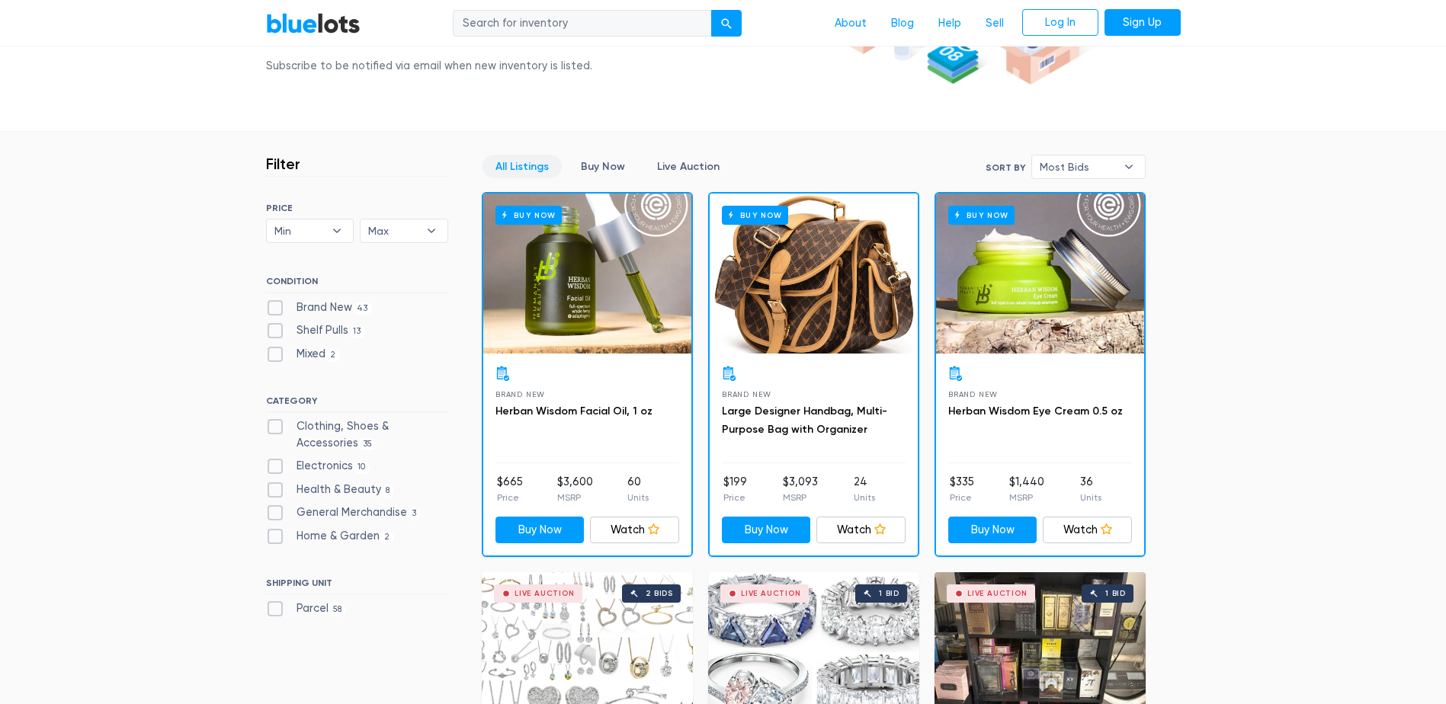
scroll to position [334, 0]
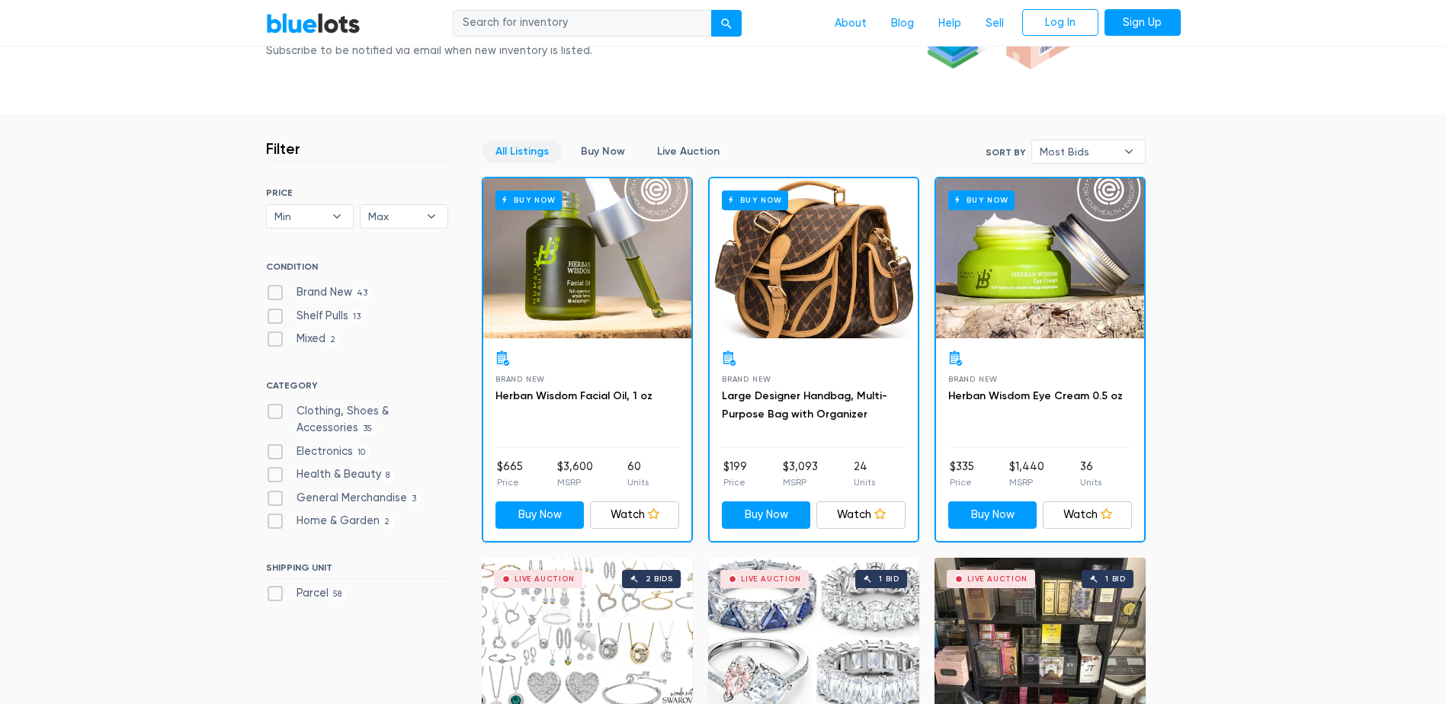
click at [278, 316] on label "Shelf Pulls 13" at bounding box center [316, 316] width 100 height 17
click at [276, 316] on Pulls"] "Shelf Pulls 13" at bounding box center [271, 313] width 10 height 10
checkbox Pulls"] "true"
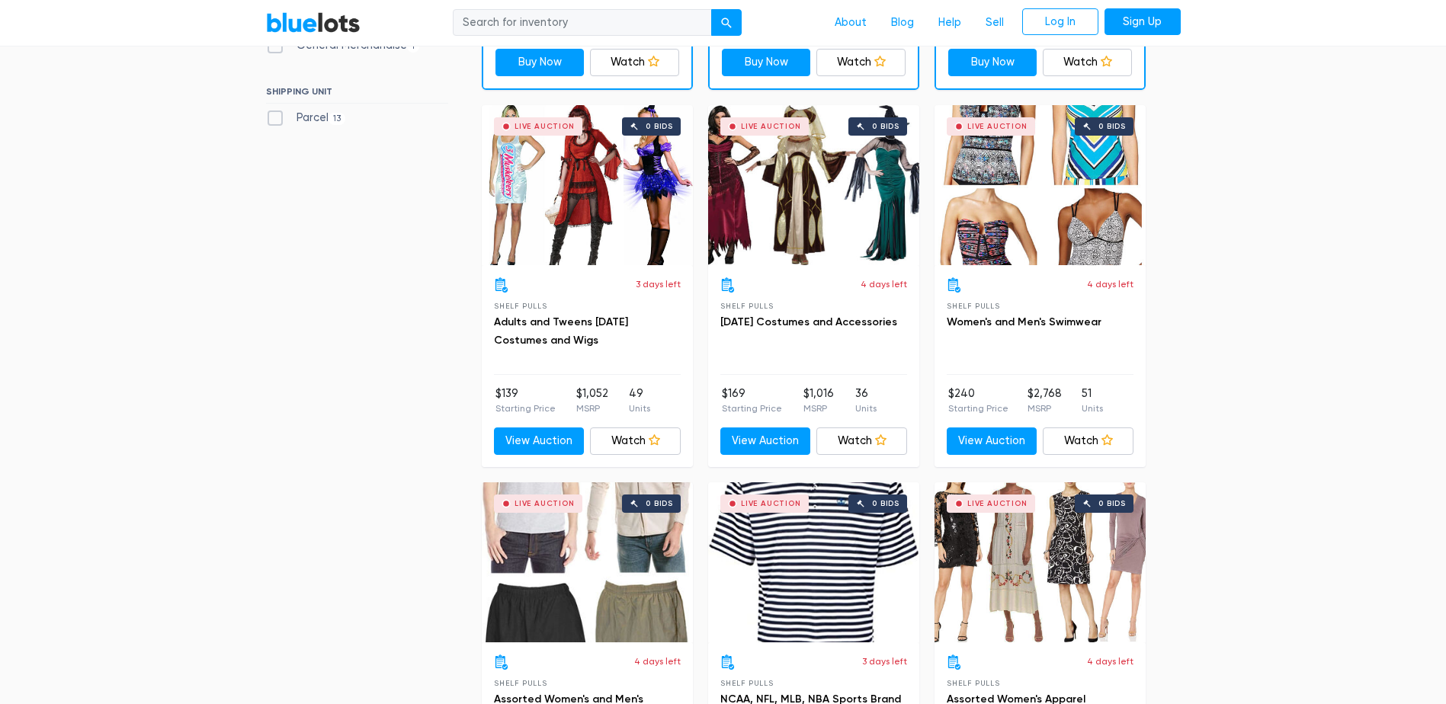
scroll to position [334, 0]
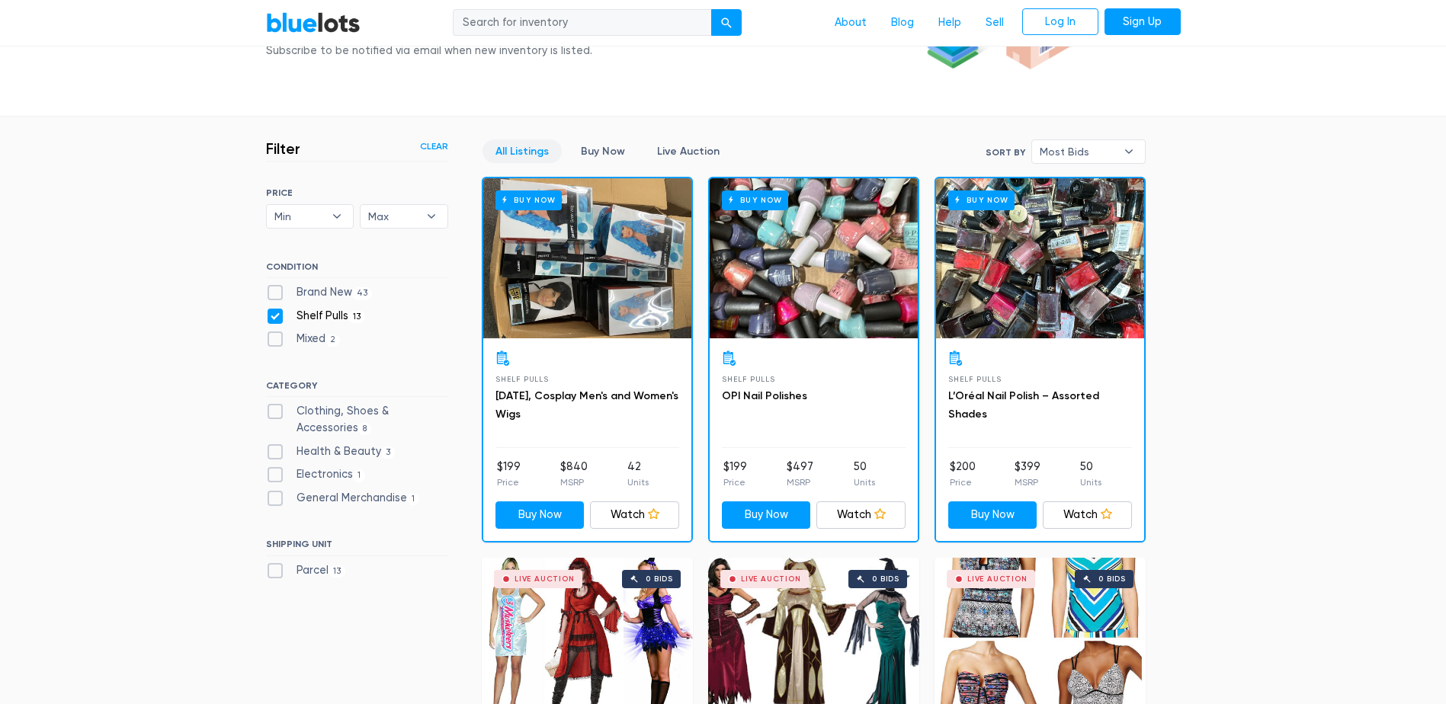
click at [274, 291] on label "Brand New 43" at bounding box center [319, 292] width 107 height 17
click at [274, 291] on New"] "Brand New 43" at bounding box center [271, 289] width 10 height 10
checkbox New"] "true"
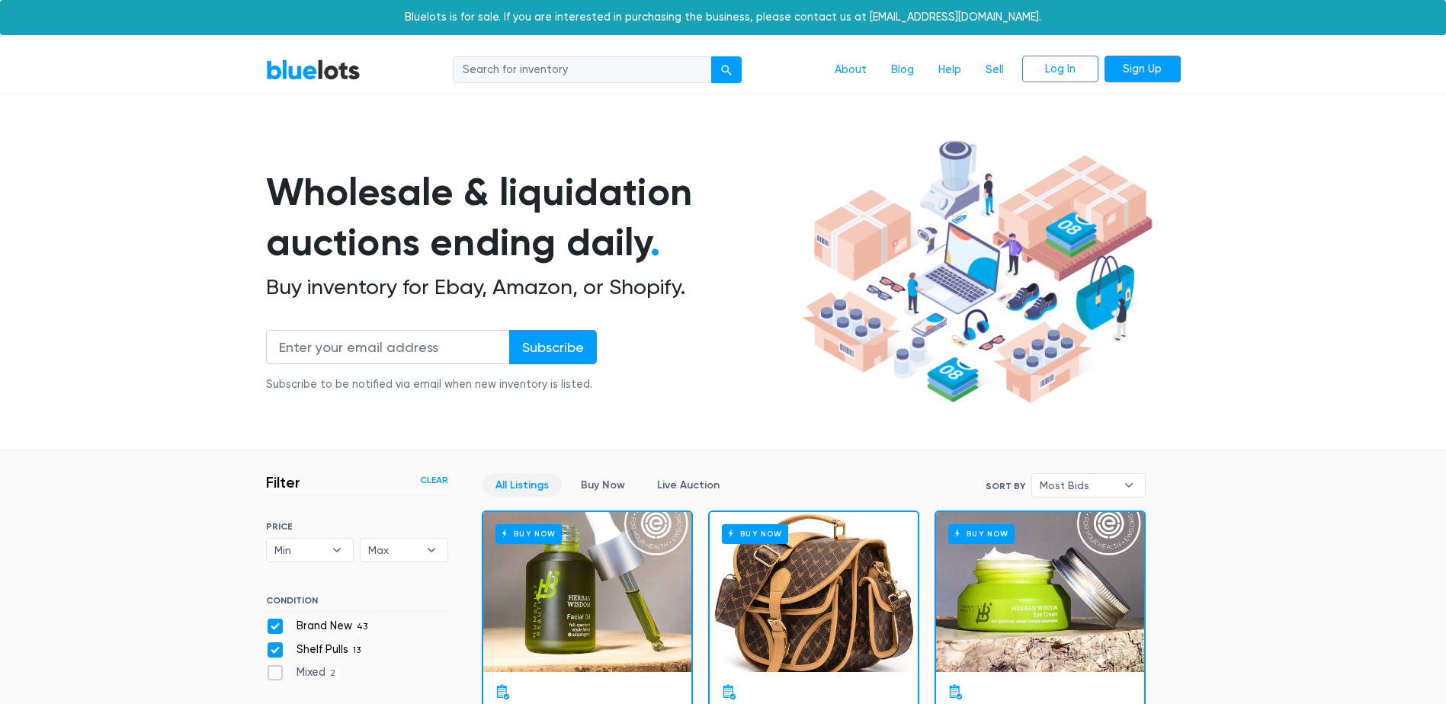
scroll to position [410, 0]
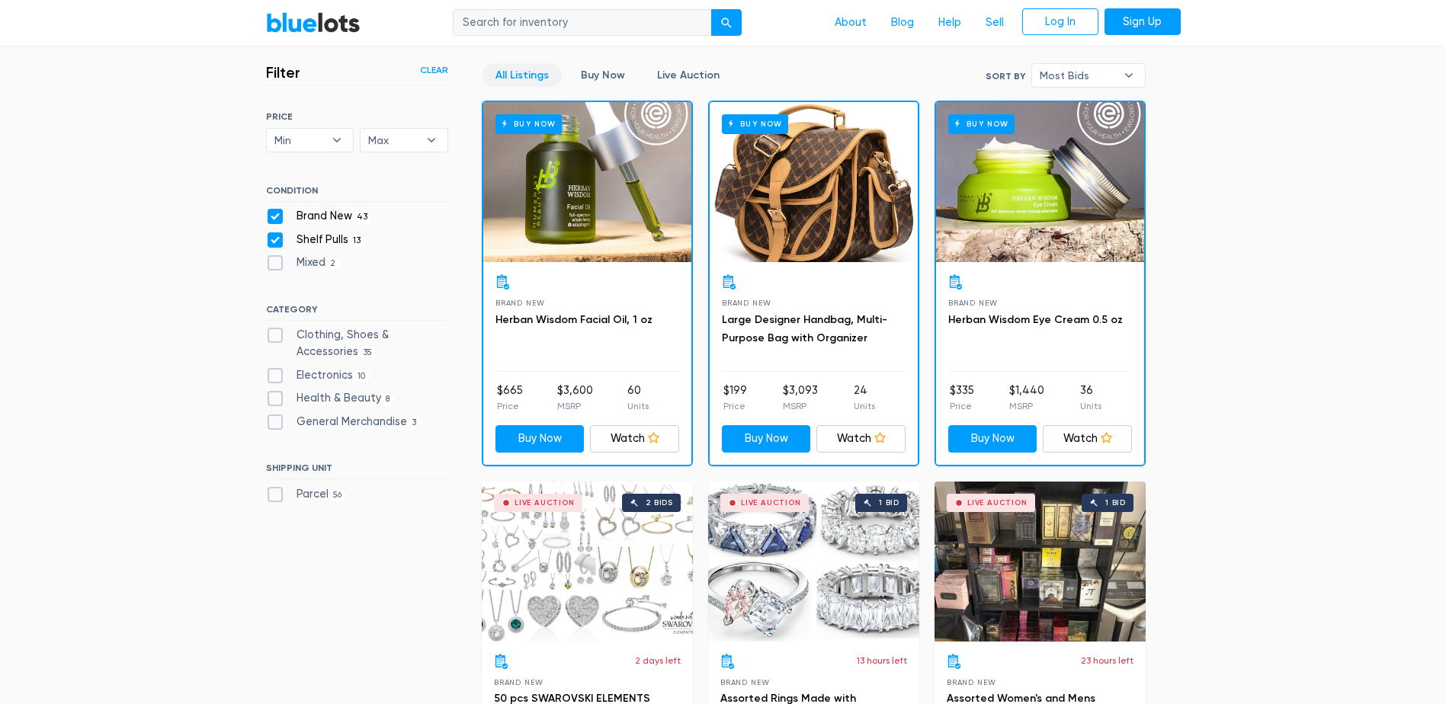
click at [272, 242] on label "Shelf Pulls 13" at bounding box center [316, 240] width 100 height 17
click at [272, 242] on Pulls"] "Shelf Pulls 13" at bounding box center [271, 237] width 10 height 10
checkbox Pulls"] "false"
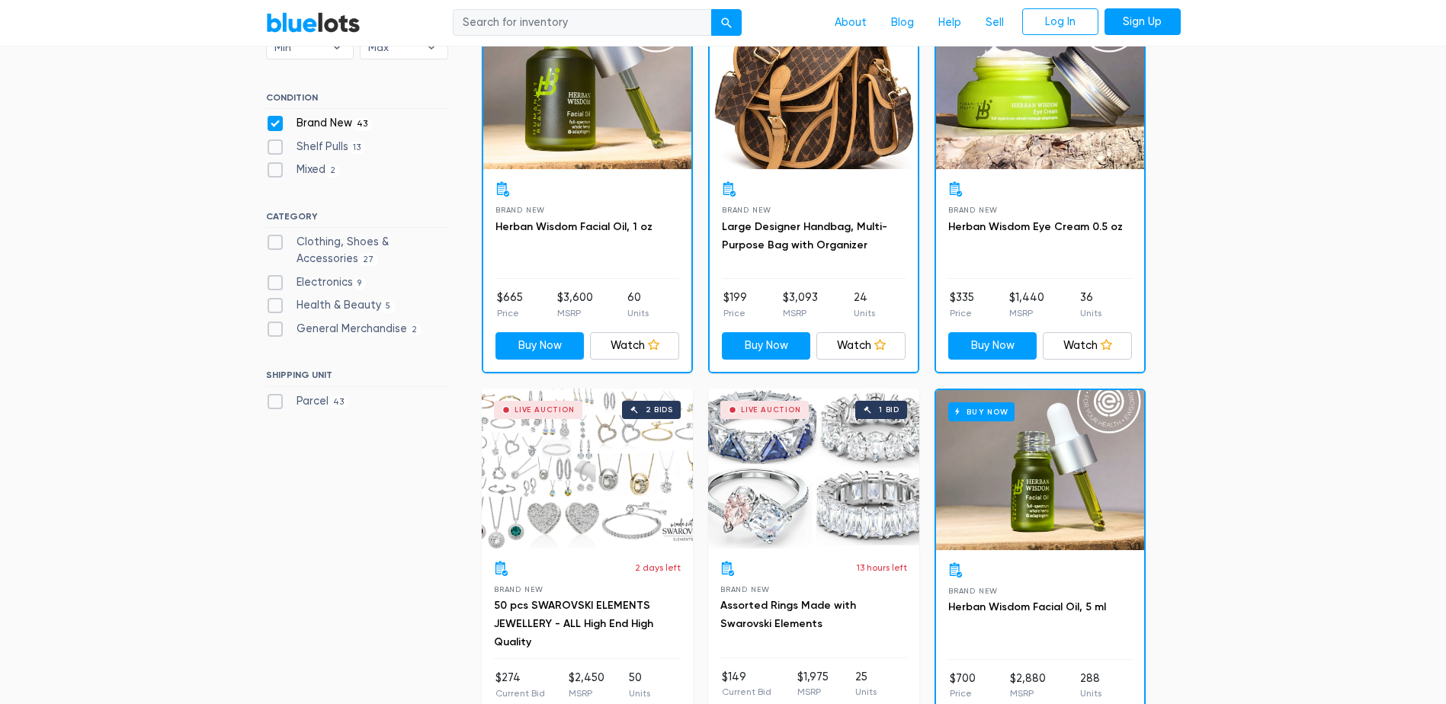
scroll to position [639, 0]
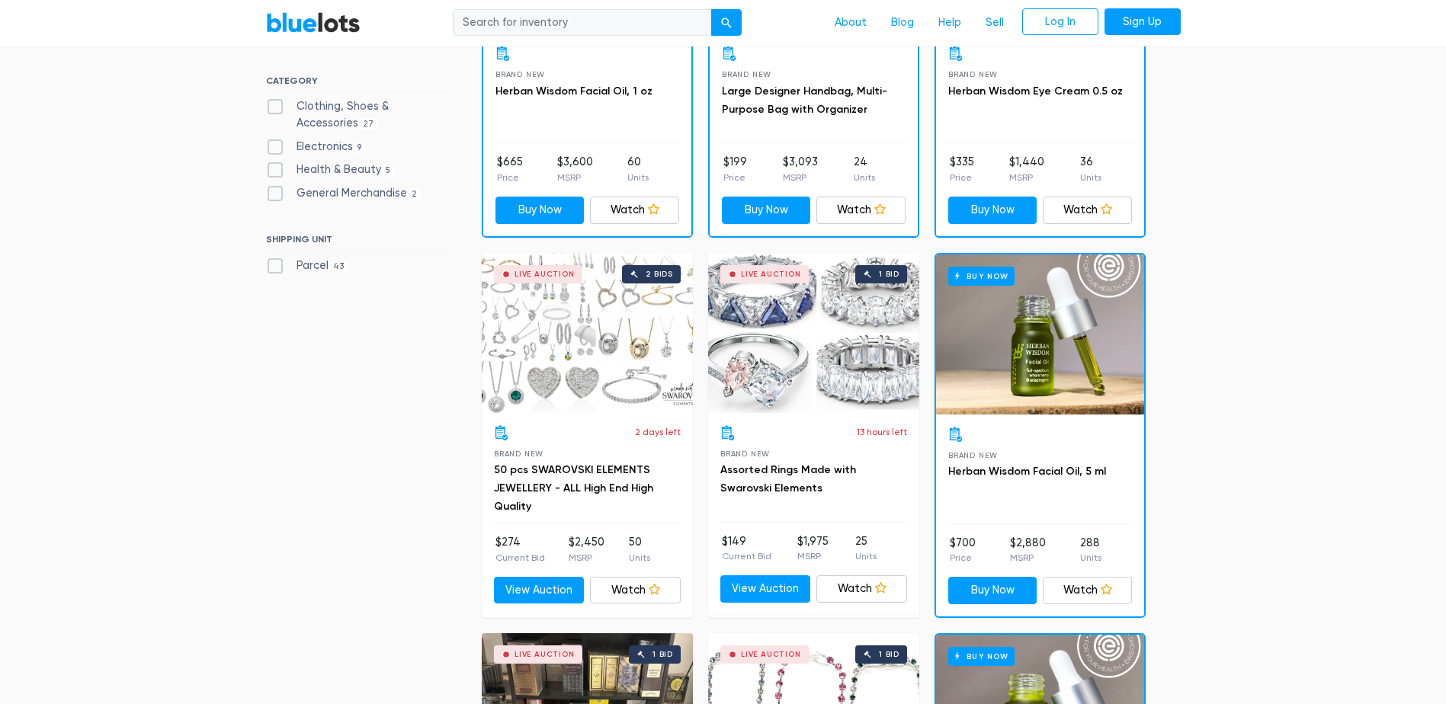
click at [841, 386] on div "Live Auction 1 bid" at bounding box center [813, 333] width 211 height 160
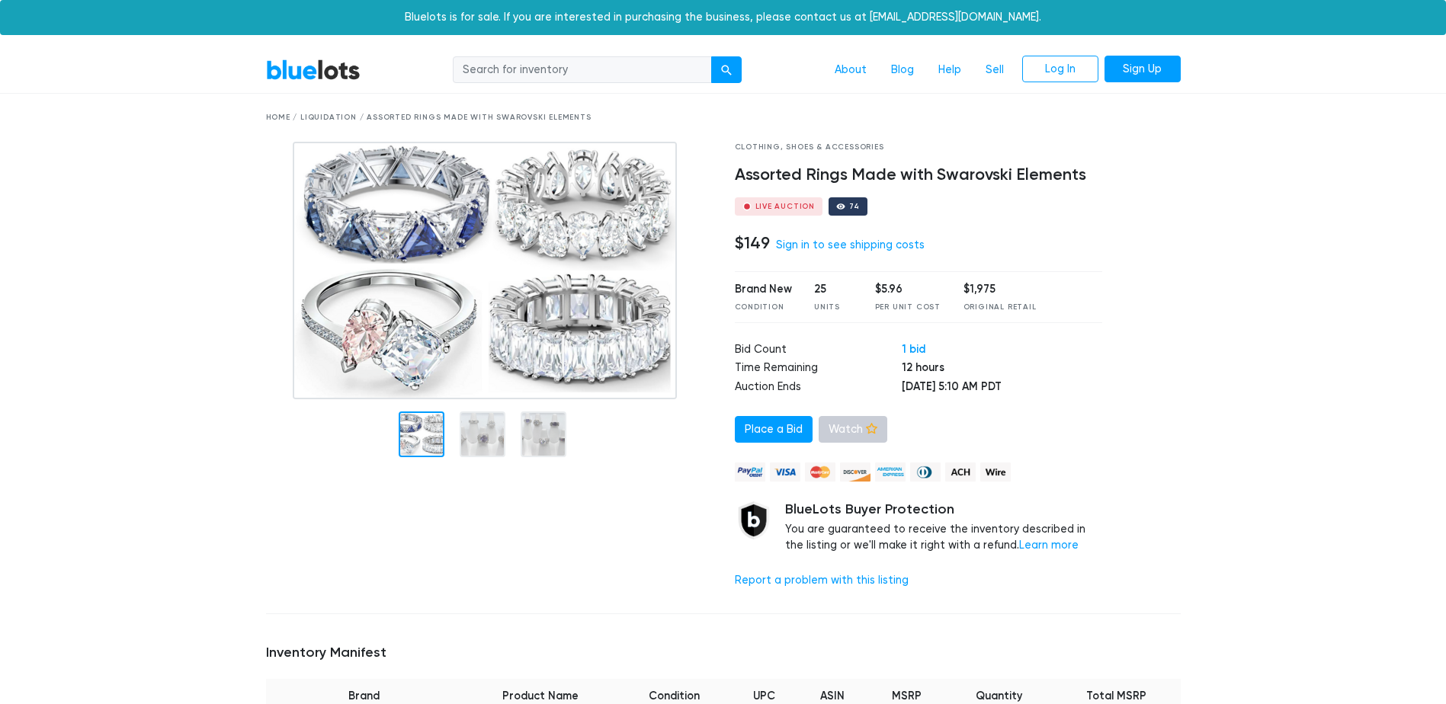
click at [846, 429] on link "Watch" at bounding box center [853, 429] width 69 height 27
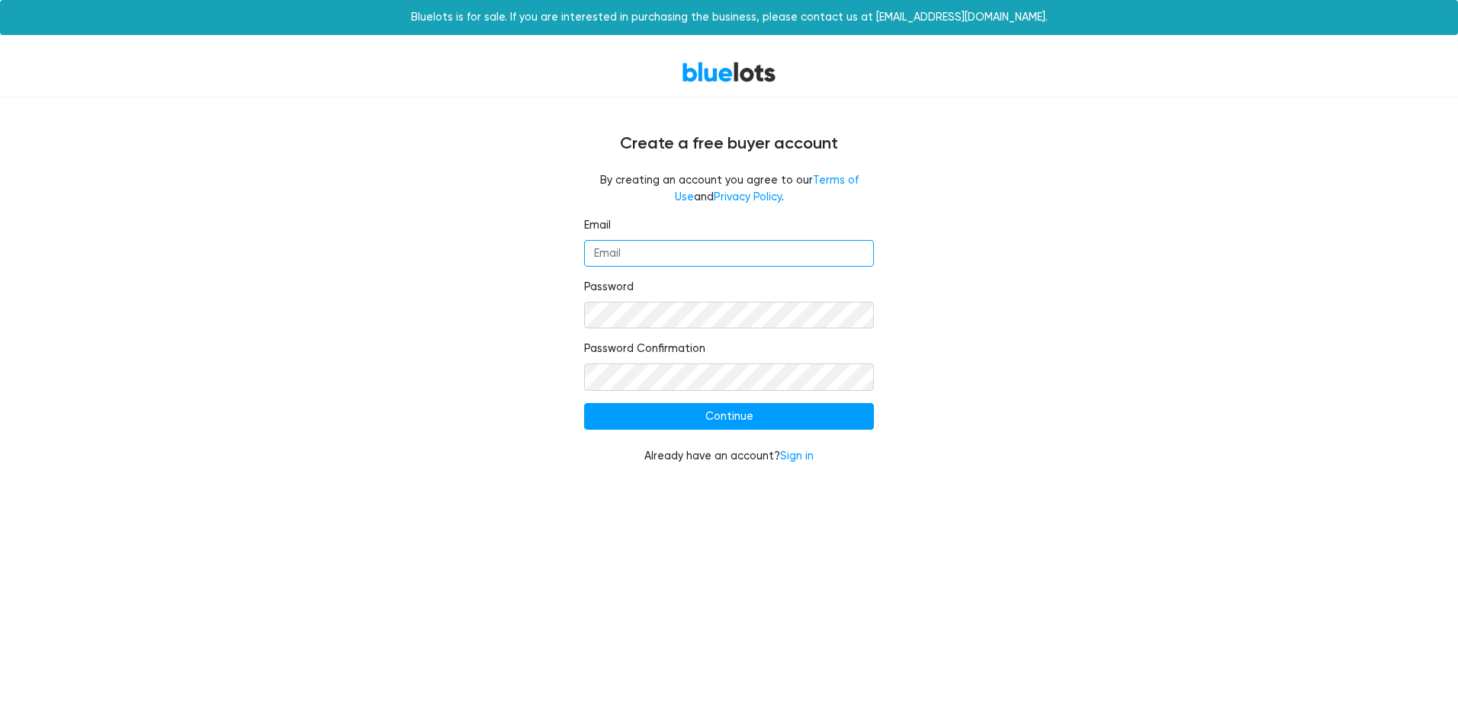
click at [630, 253] on input "Email" at bounding box center [729, 253] width 290 height 27
type input "[EMAIL_ADDRESS][DOMAIN_NAME]"
click at [584, 403] on input "Continue" at bounding box center [729, 416] width 290 height 27
